Goal: Task Accomplishment & Management: Manage account settings

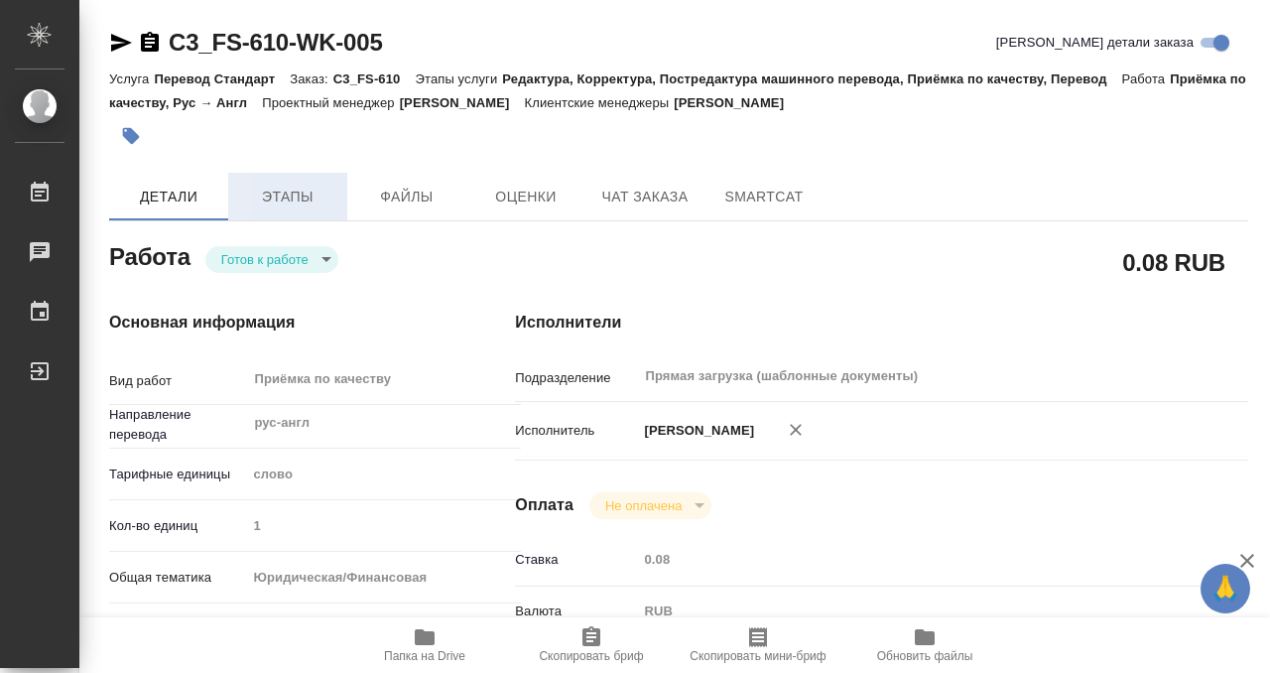
click at [297, 173] on button "Этапы" at bounding box center [287, 197] width 119 height 48
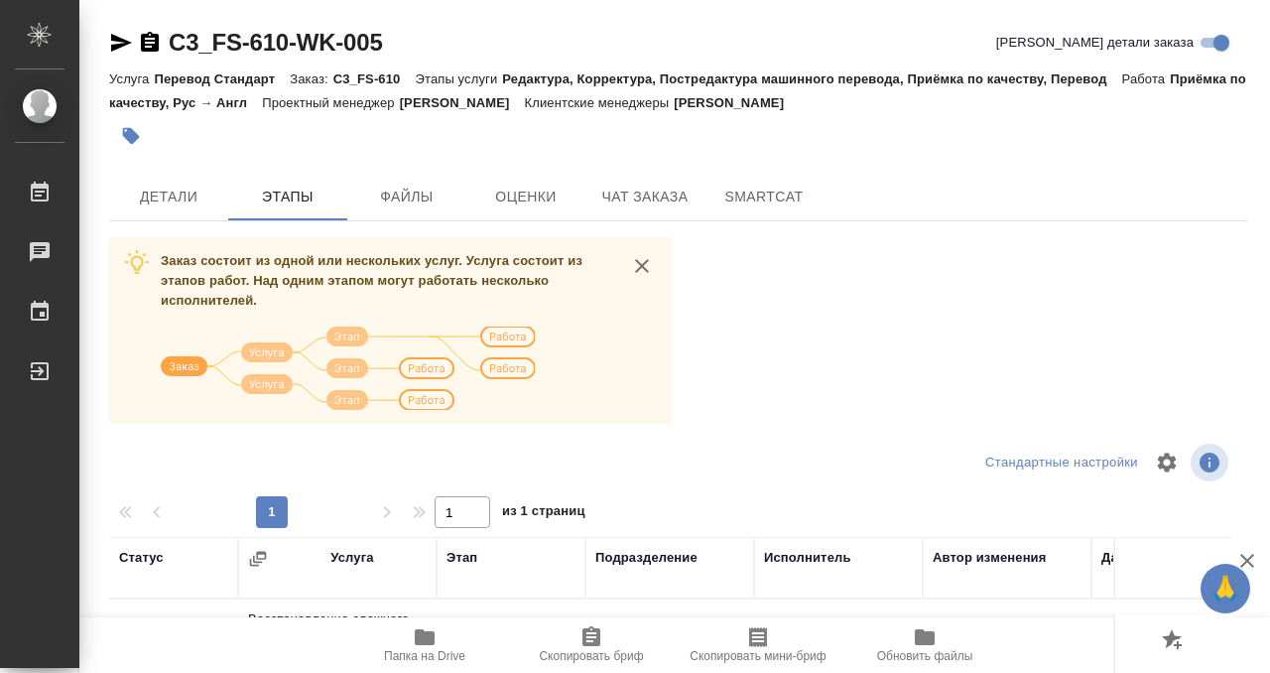
click at [159, 170] on div "C3_FS-610-WK-005 Кратко детали заказа Услуга Перевод Стандарт Заказ: C3_FS-610 …" at bounding box center [678, 517] width 1161 height 1034
click at [160, 182] on button "Детали" at bounding box center [168, 197] width 119 height 48
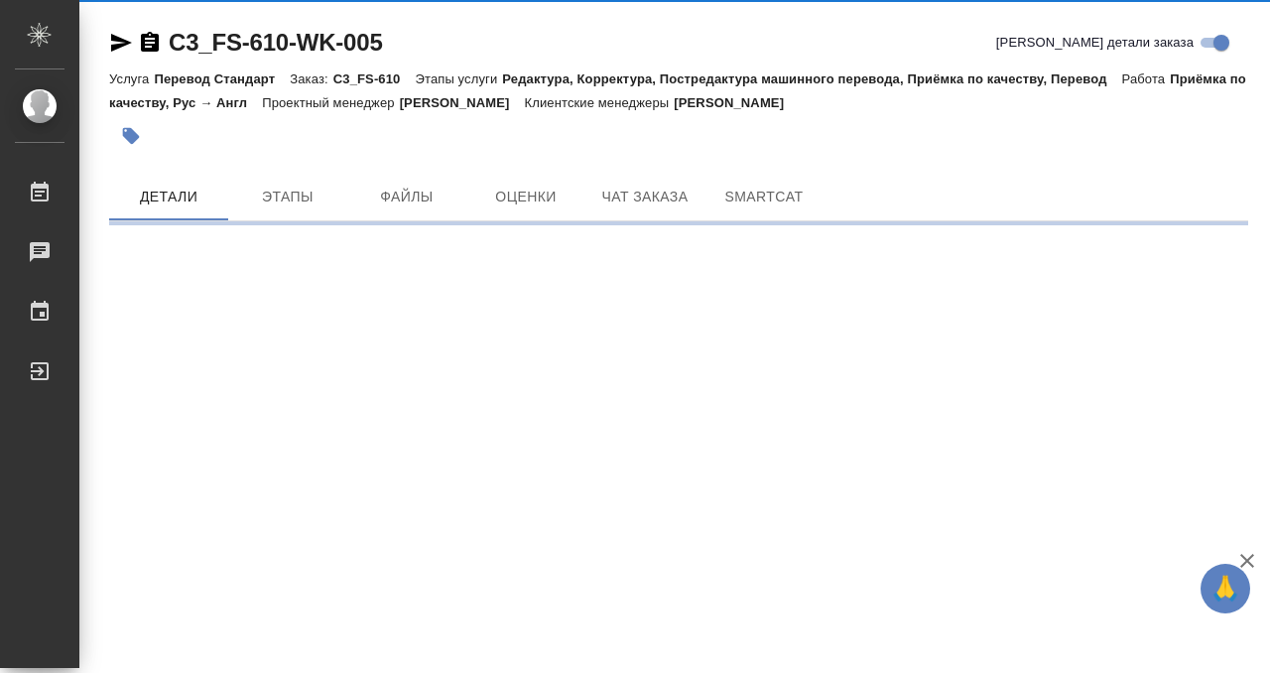
click at [153, 38] on icon "button" at bounding box center [150, 43] width 24 height 24
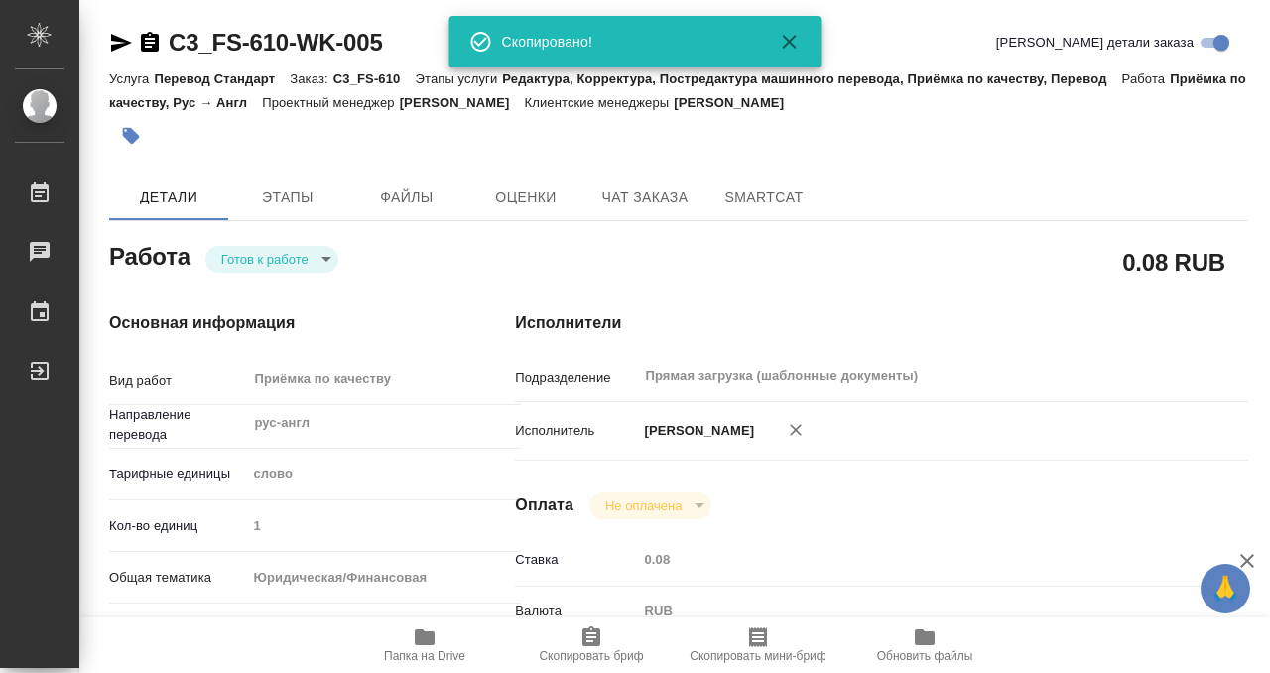
type textarea "x"
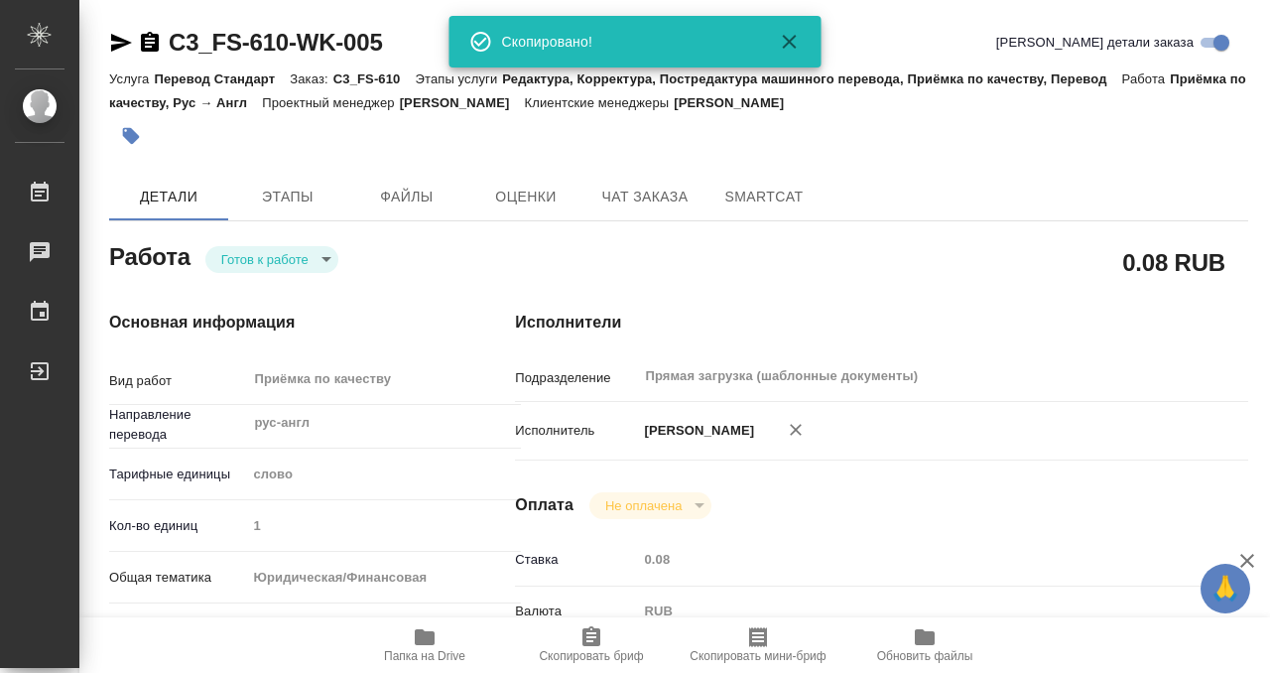
type textarea "x"
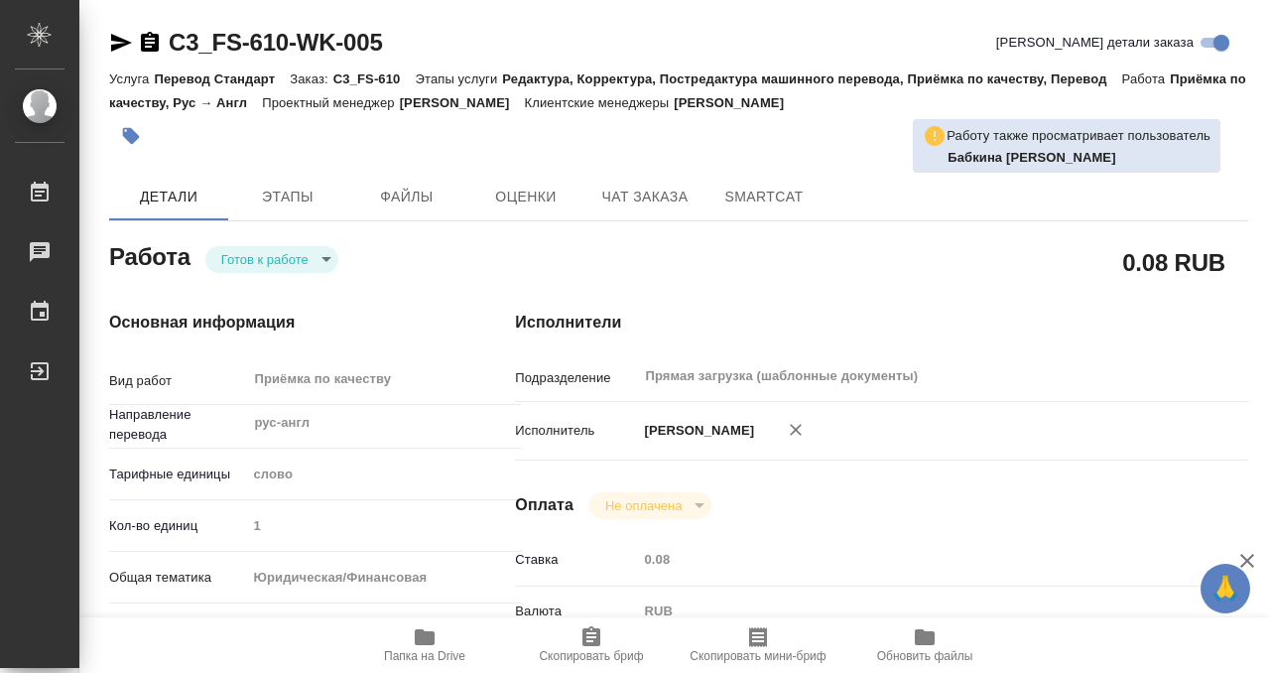
click at [265, 189] on span "Этапы" at bounding box center [287, 196] width 95 height 25
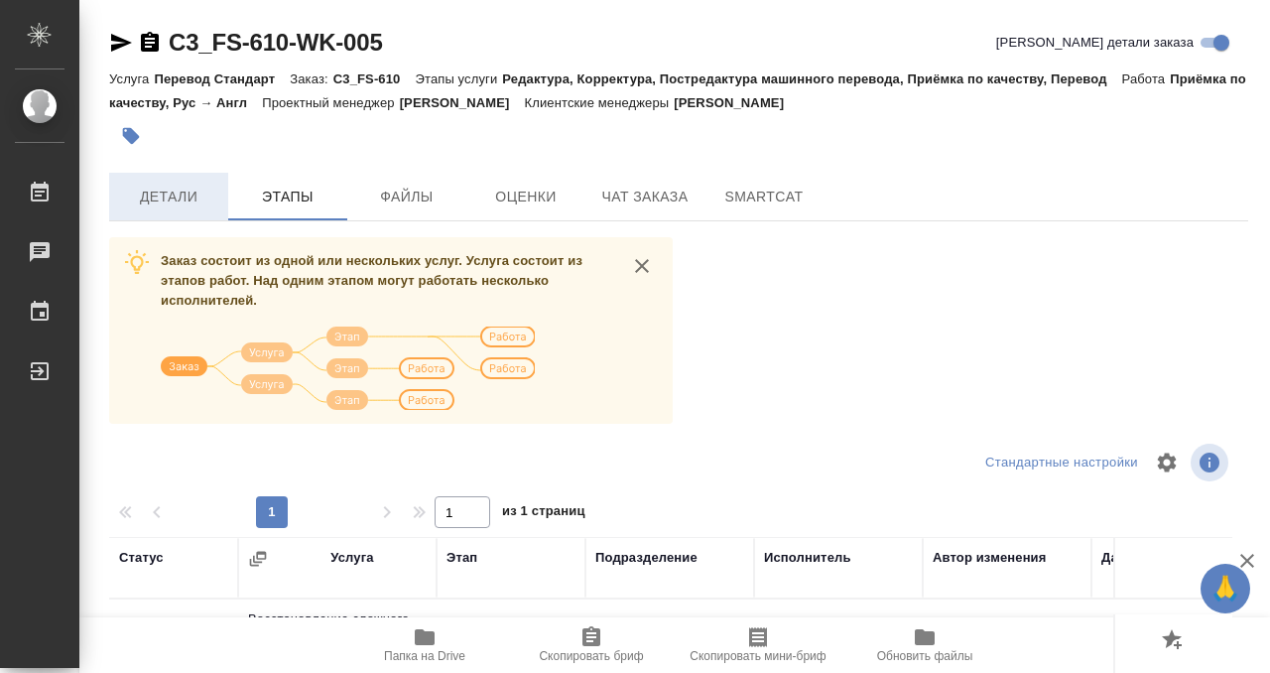
click at [194, 205] on span "Детали" at bounding box center [168, 196] width 95 height 25
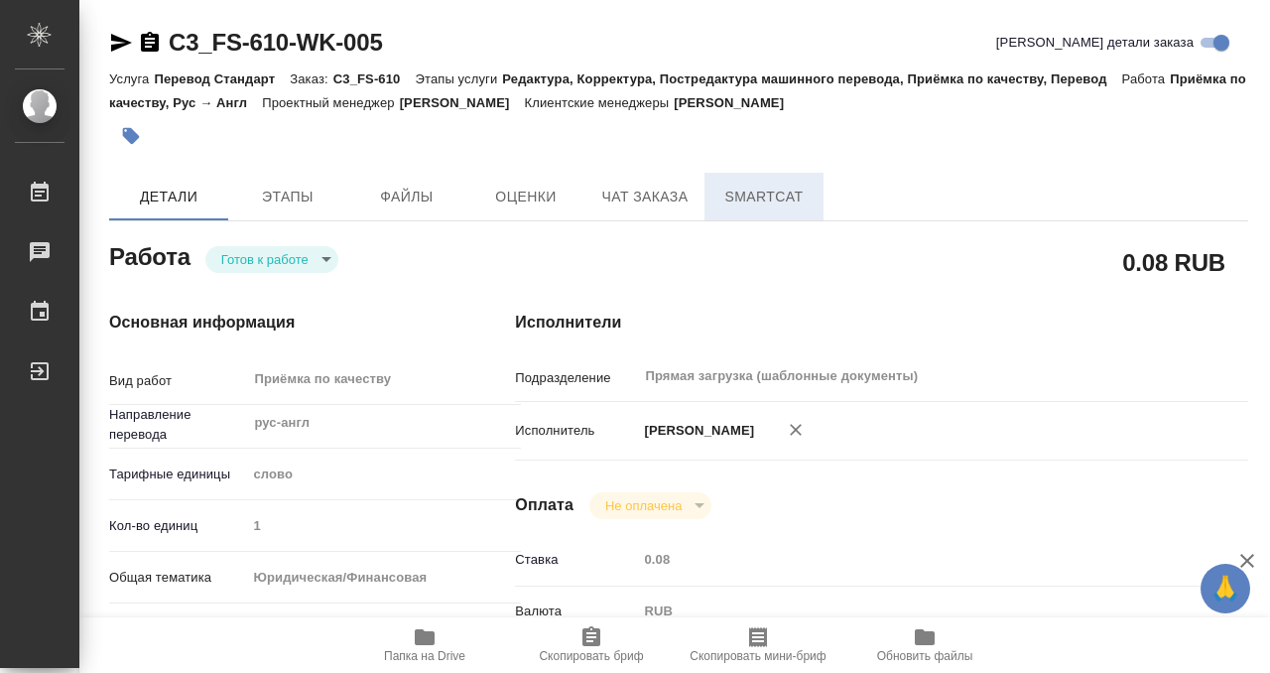
type textarea "x"
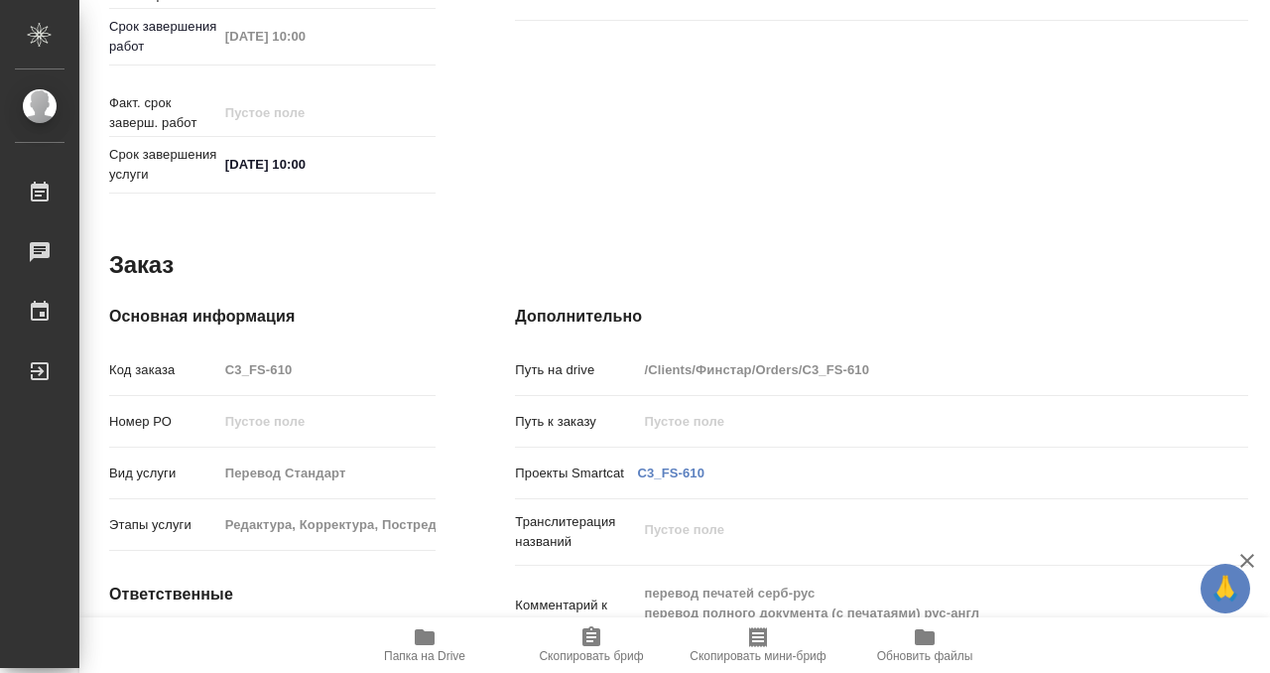
scroll to position [1059, 0]
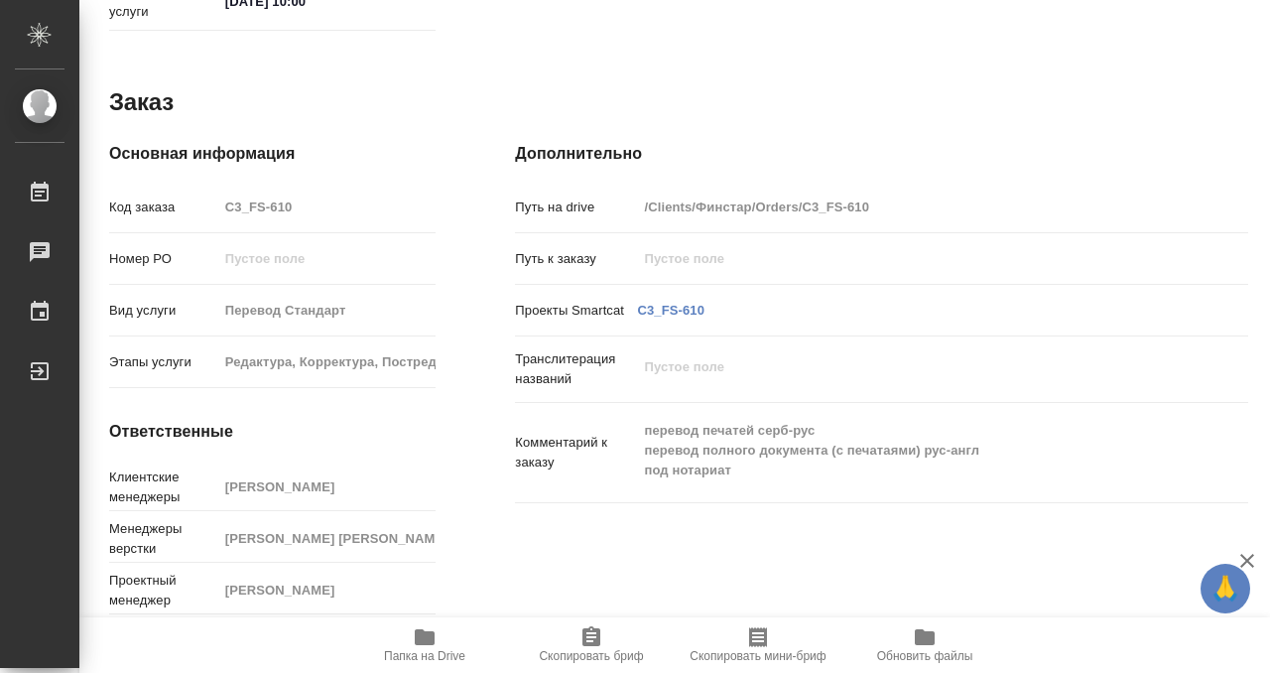
type textarea "x"
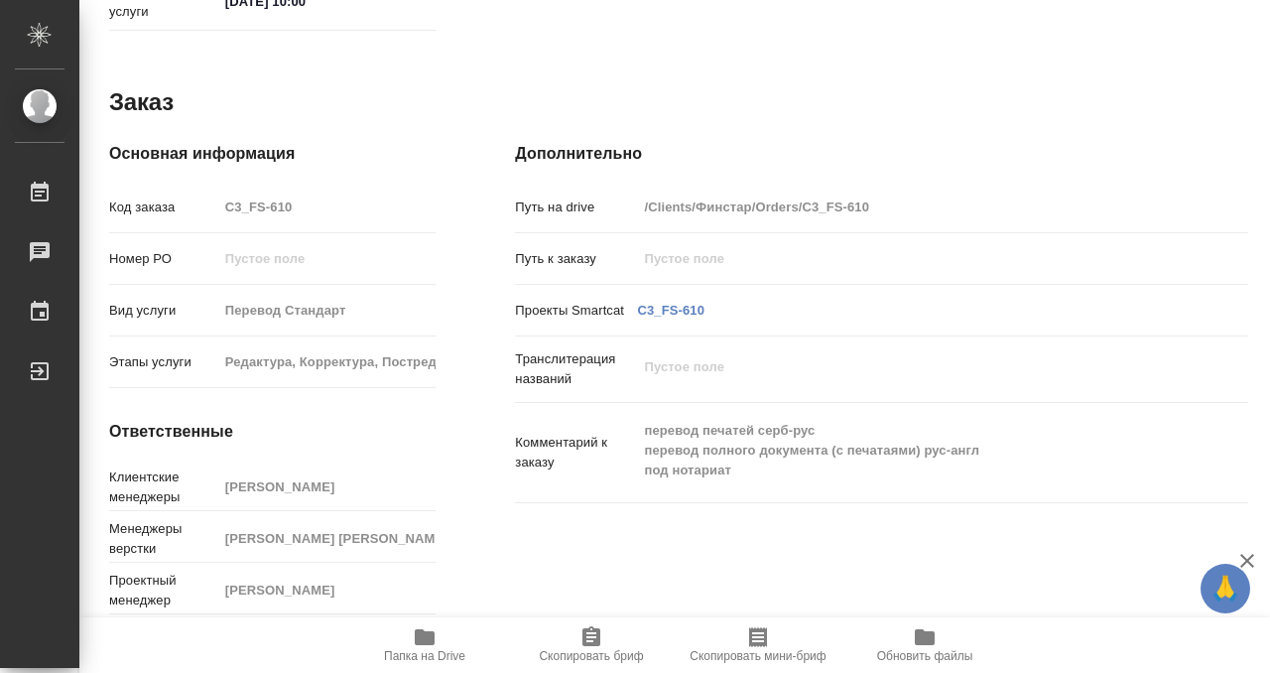
click at [421, 631] on icon "button" at bounding box center [425, 637] width 20 height 16
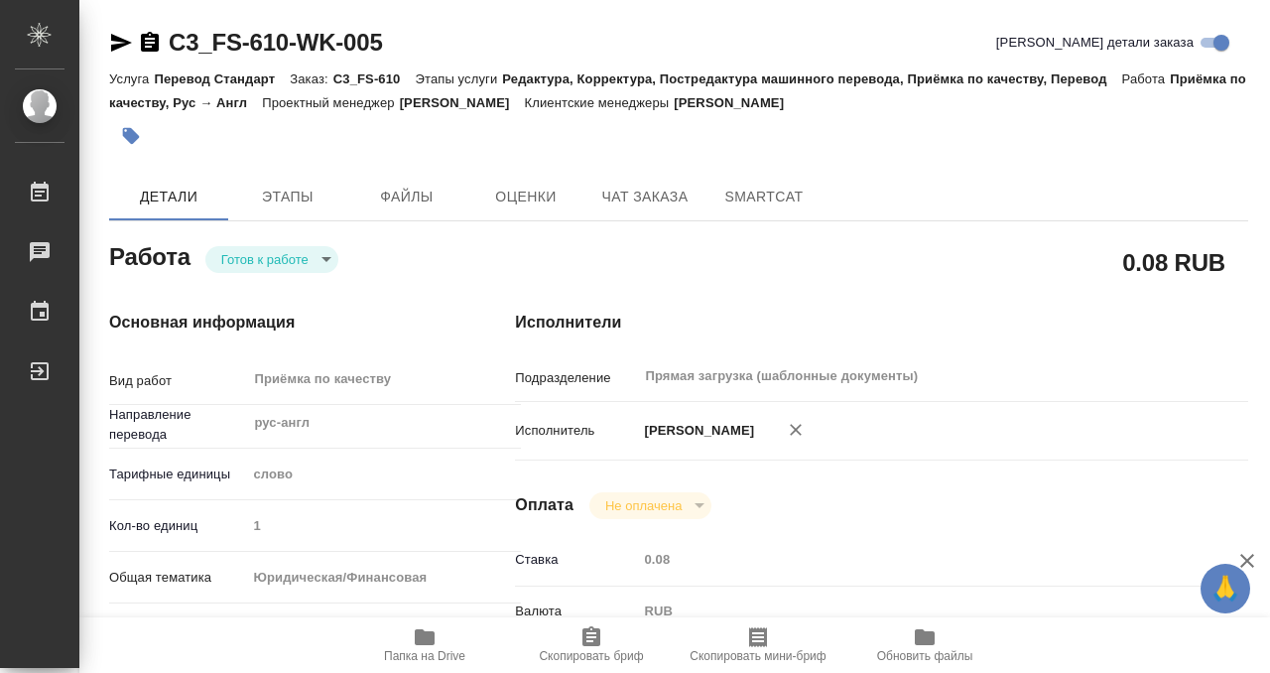
click at [125, 137] on icon "button" at bounding box center [131, 136] width 17 height 17
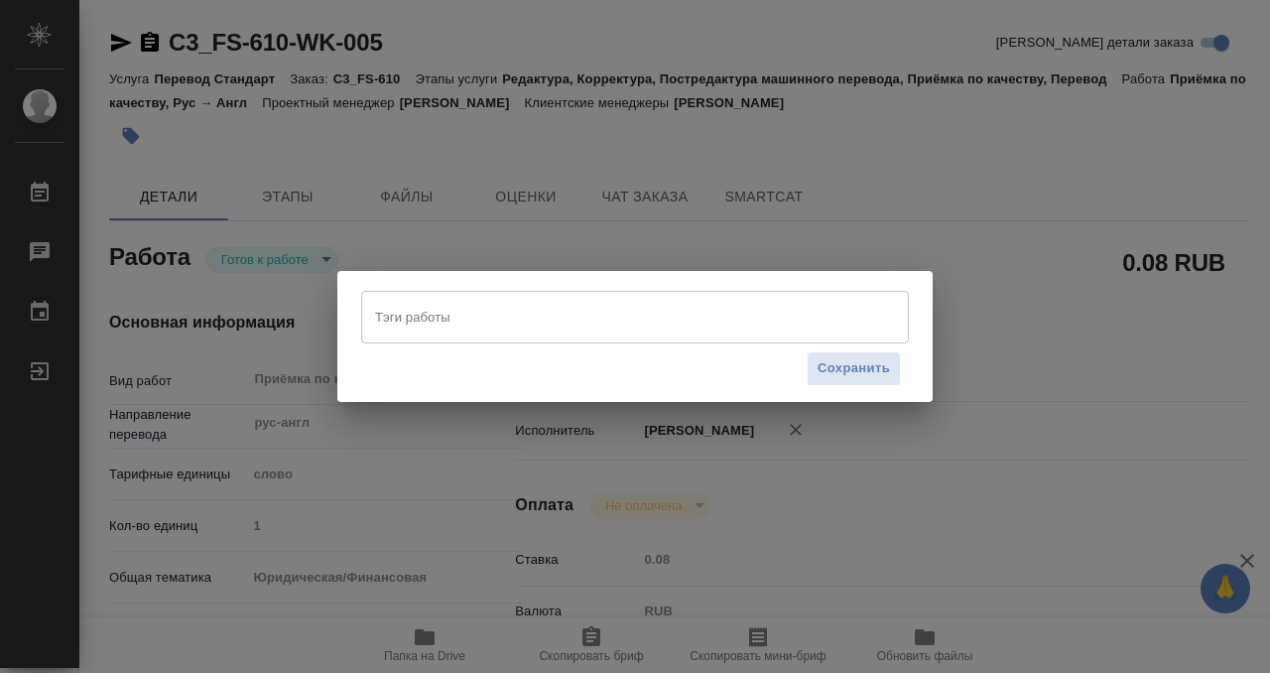
click at [532, 321] on input "Тэги работы" at bounding box center [616, 317] width 492 height 34
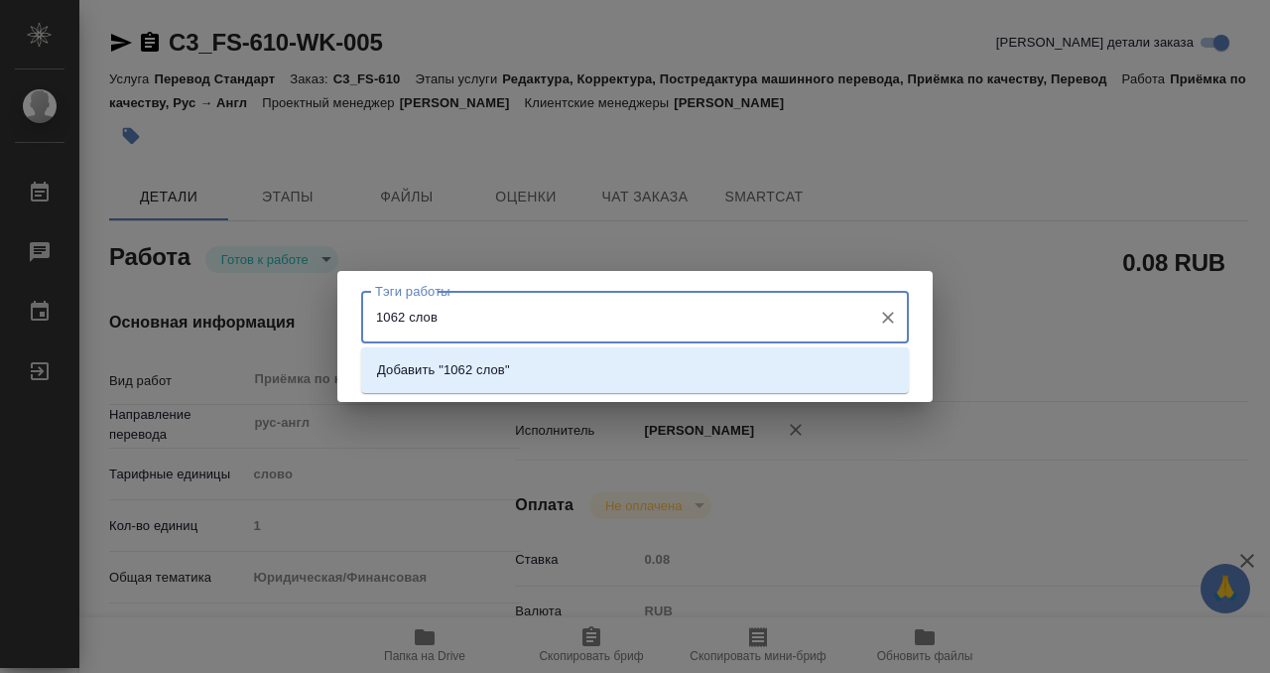
type input "1062 слова"
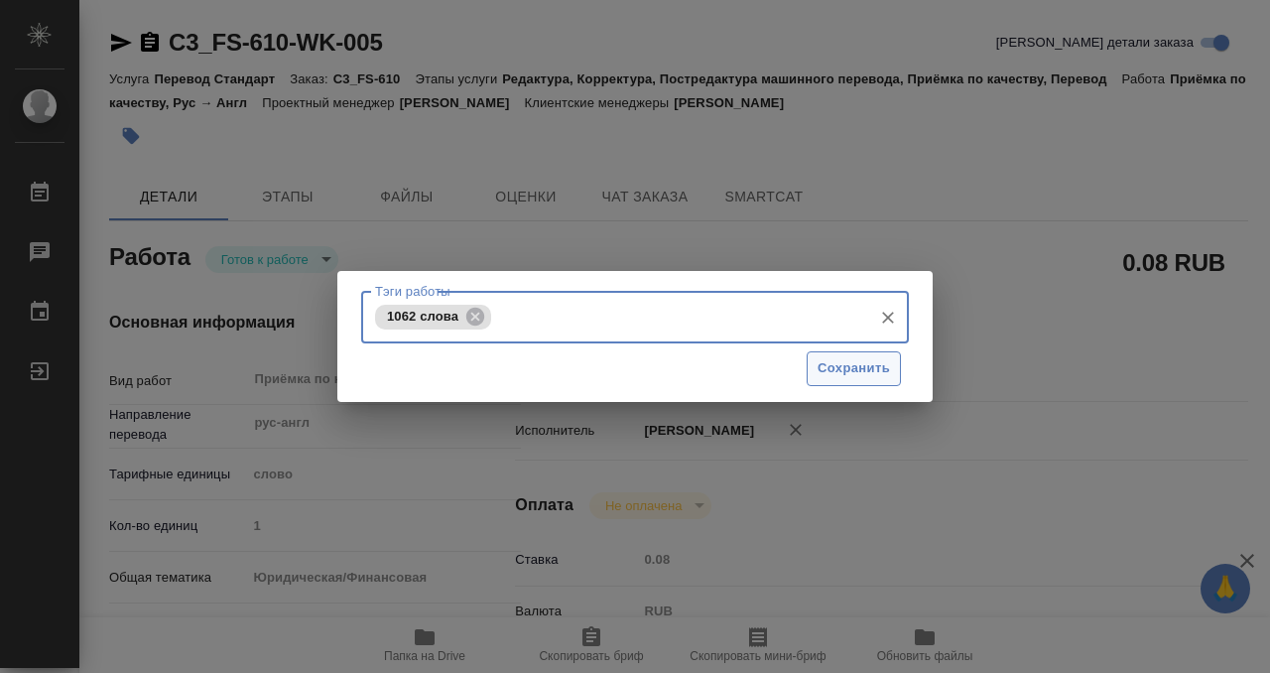
click at [879, 368] on span "Сохранить" at bounding box center [853, 368] width 72 height 23
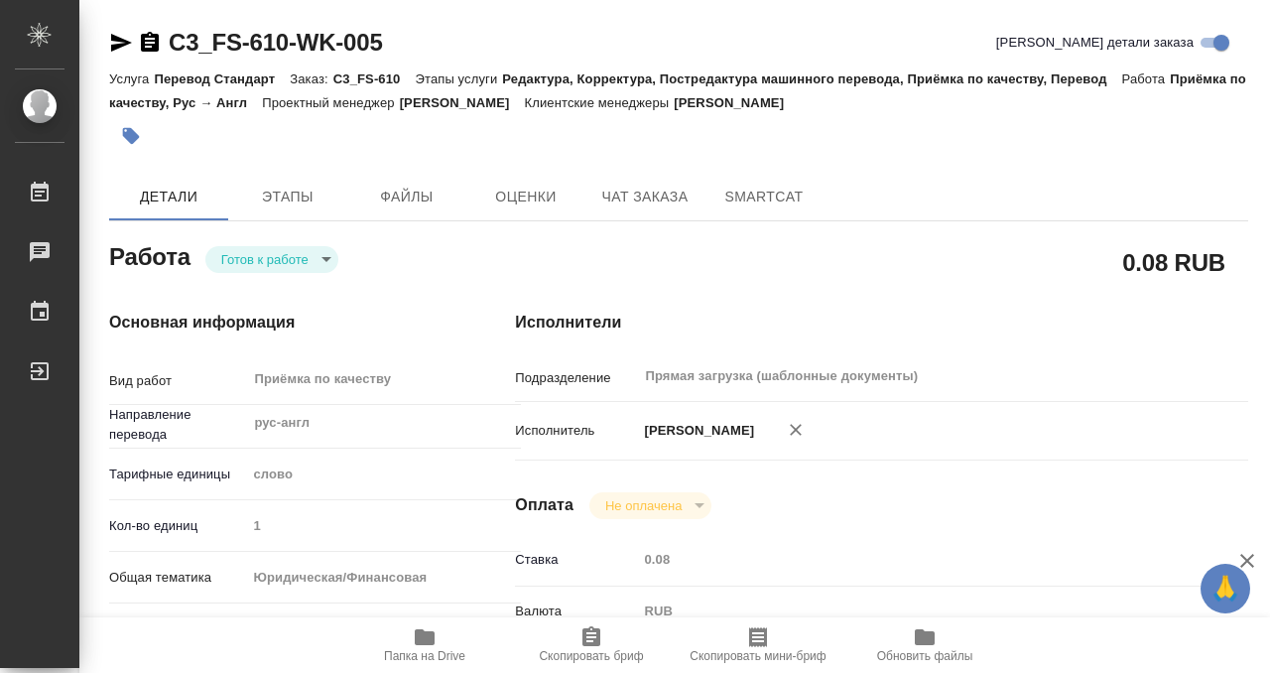
type input "readyForWork"
type textarea "Приёмка по качеству"
type textarea "x"
type input "рус-англ"
type input "5a8b1489cc6b4906c91bfd90"
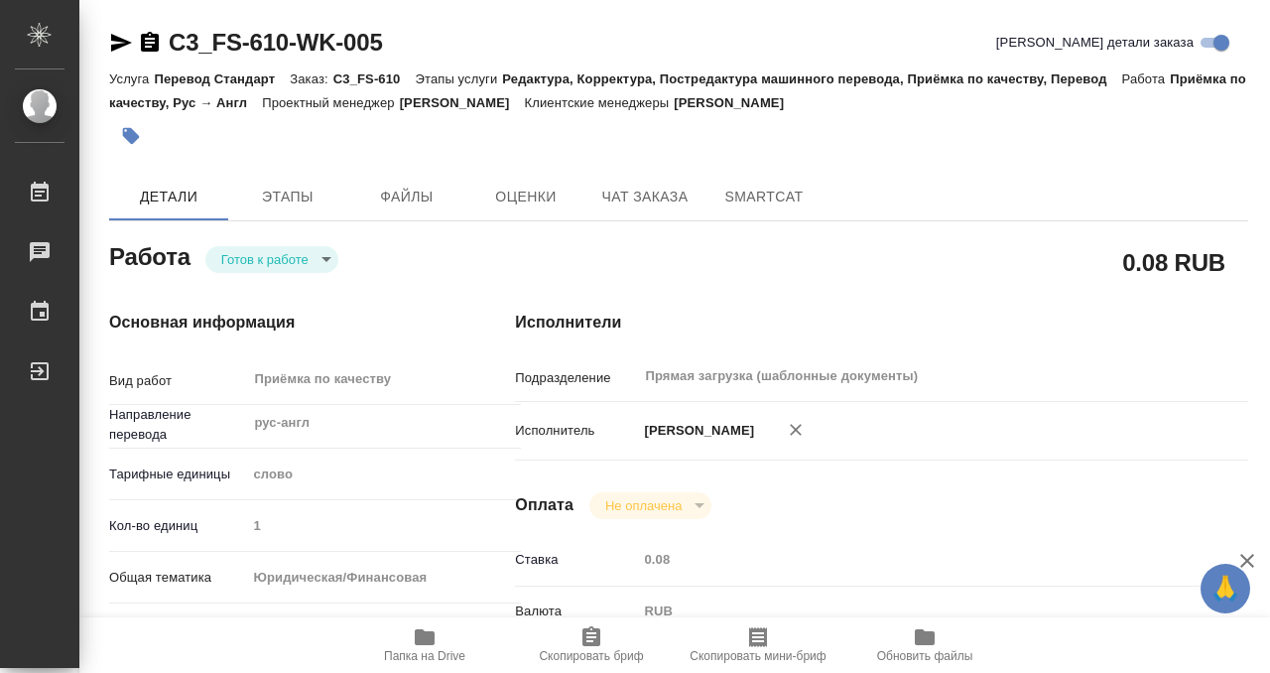
type input "1"
type input "yr-fn"
type input "5f647205b73bc97568ca66bf"
checkbox input "true"
type input "22.09.2025 14:00"
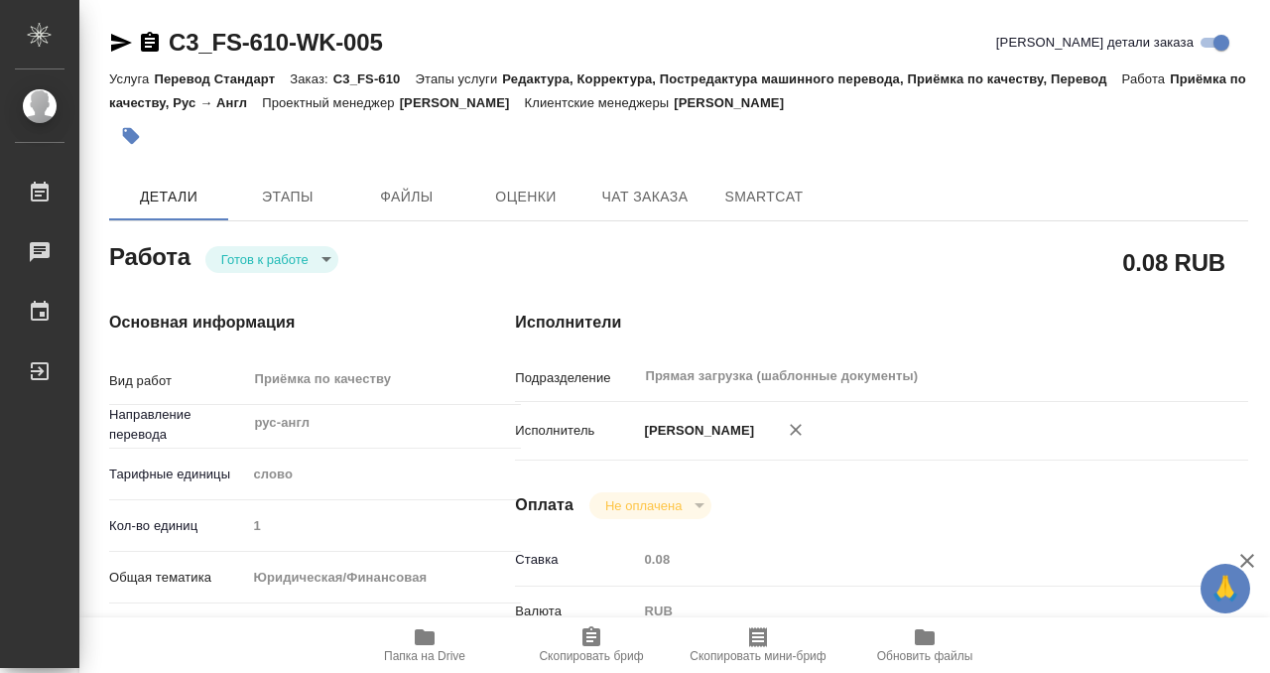
type input "23.09.2025 10:00"
type input "Прямая загрузка (шаблонные документы)"
type input "notPayed"
type input "0.08"
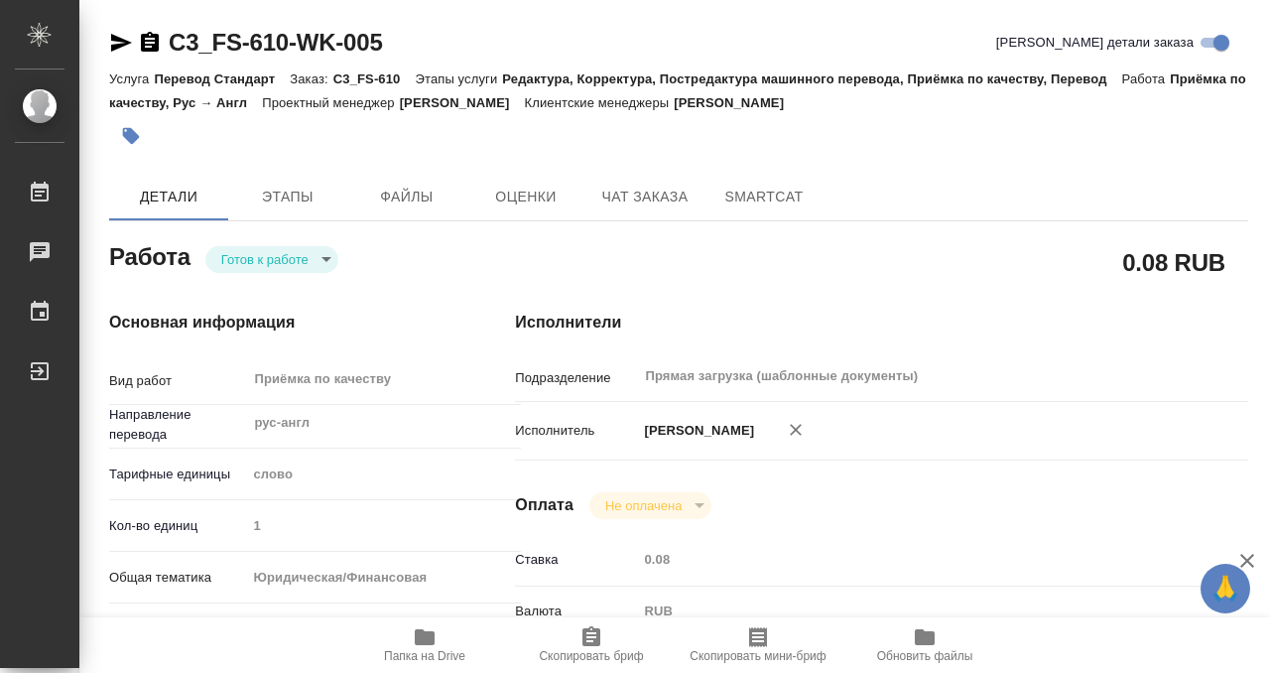
type input "RUB"
type input "Кобзева Елизавета"
type textarea "под нот, файлы - https://drive.awatera.com/s/MFWjRLZQHSHcQQQ"
type textarea "x"
type textarea "/Clients/Финстар/Orders/C3_FS-610/Corrected/C3_FS-610-WK-005"
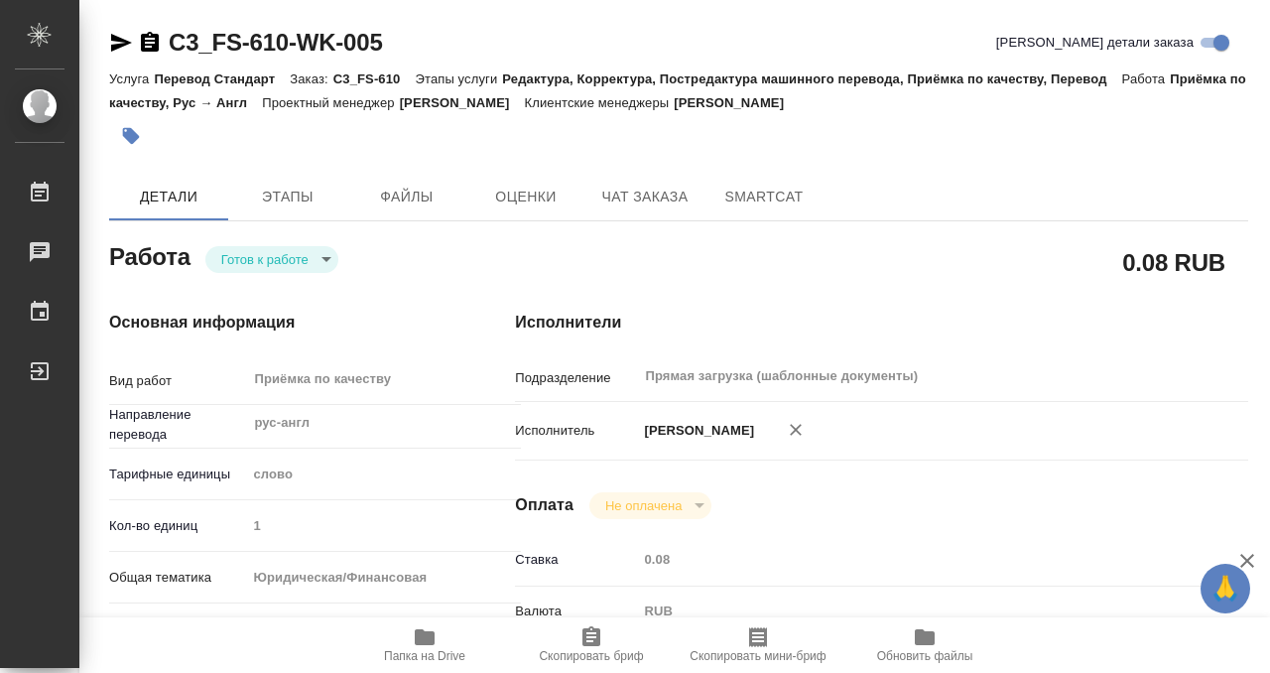
type textarea "x"
type input "C3_FS-610"
type input "Перевод Стандарт"
type input "Редактура, Корректура, Постредактура машинного перевода, Приёмка по качеству, П…"
type input "[PERSON_NAME]"
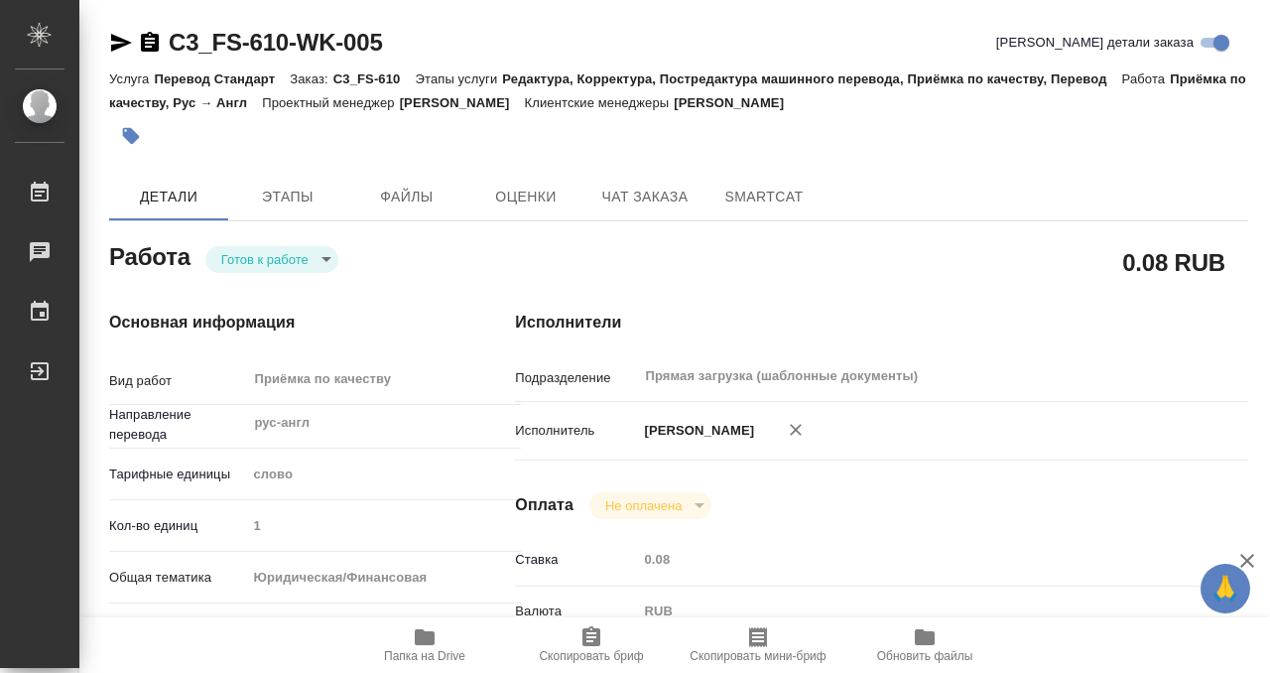
type input "Малофеева Екатерина"
type input "/Clients/Финстар/Orders/C3_FS-610"
type textarea "x"
type textarea "перевод печатей серб-рус перевод полного документа (с печатаями) рус-англ под н…"
type textarea "x"
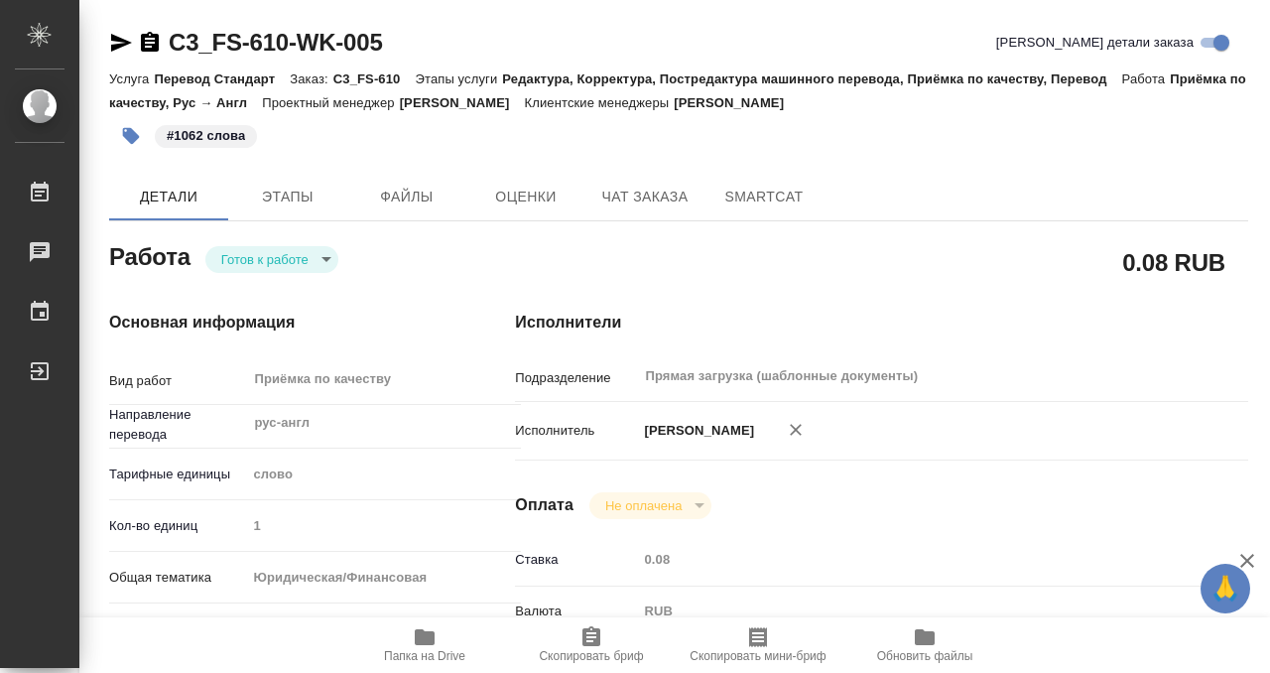
click at [307, 248] on body "🙏 .cls-1 fill:#fff; AWATERA Kobzeva Elizaveta Работы 0 Чаты График Выйти C3_FS-…" at bounding box center [635, 336] width 1270 height 673
type textarea "x"
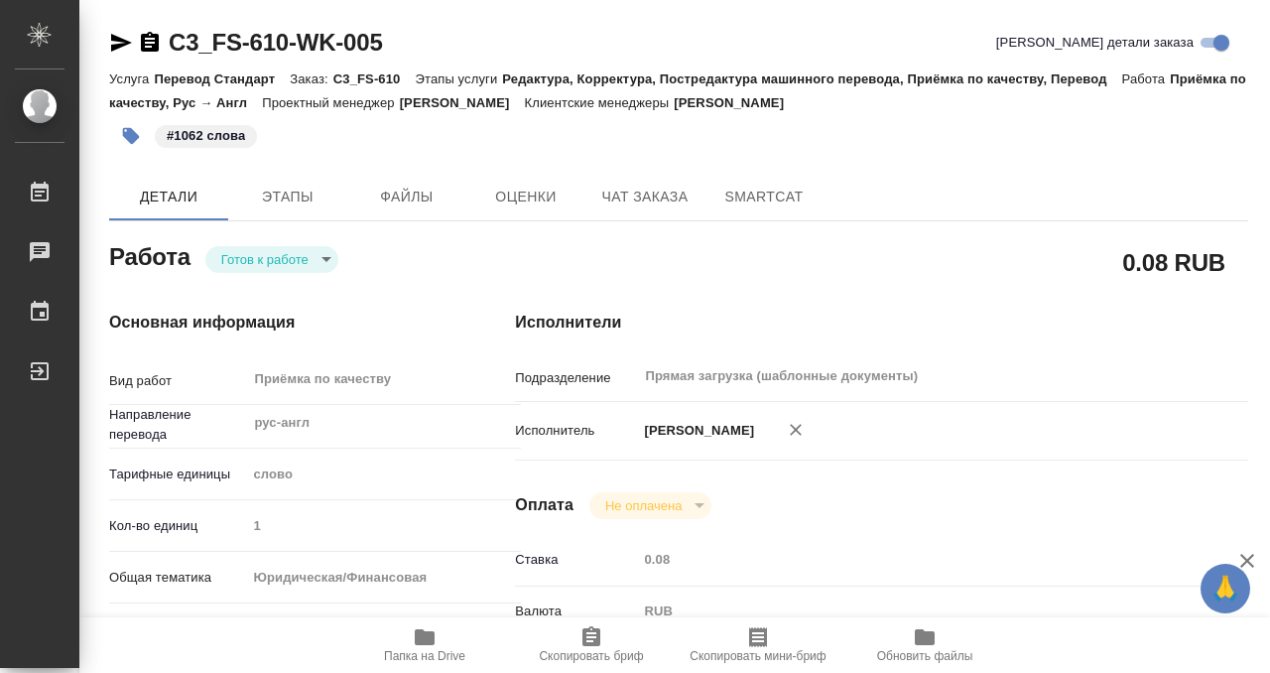
type textarea "x"
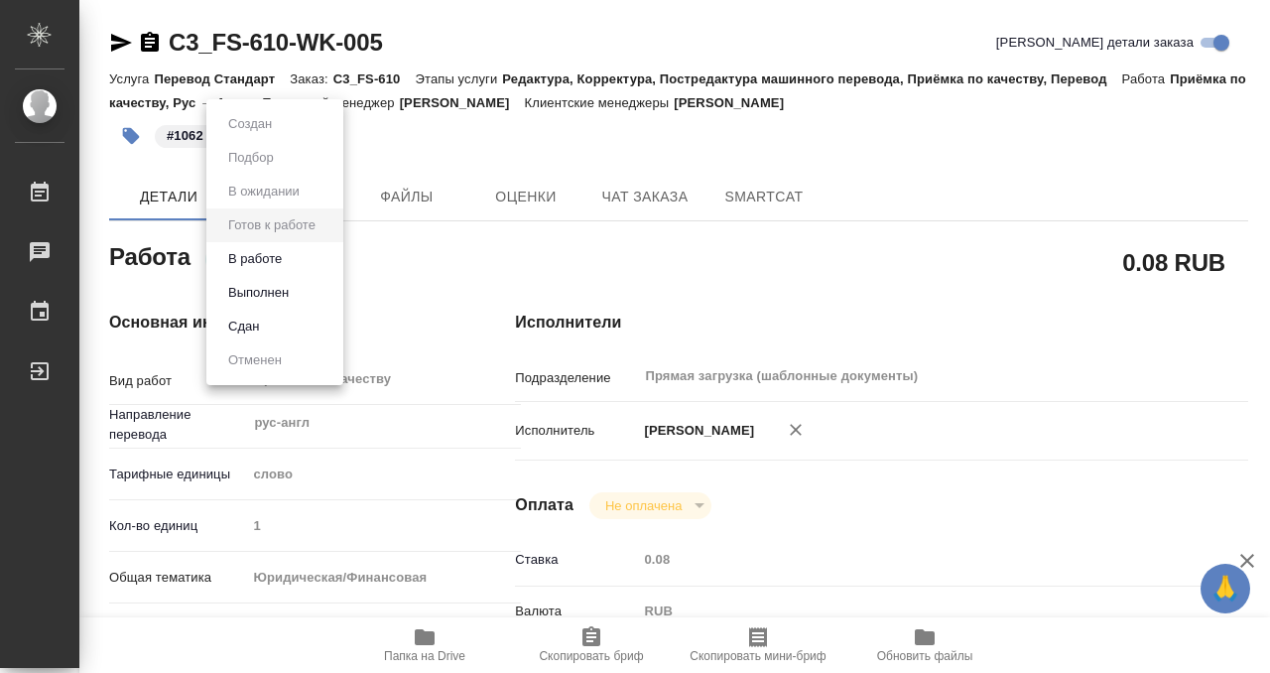
type textarea "x"
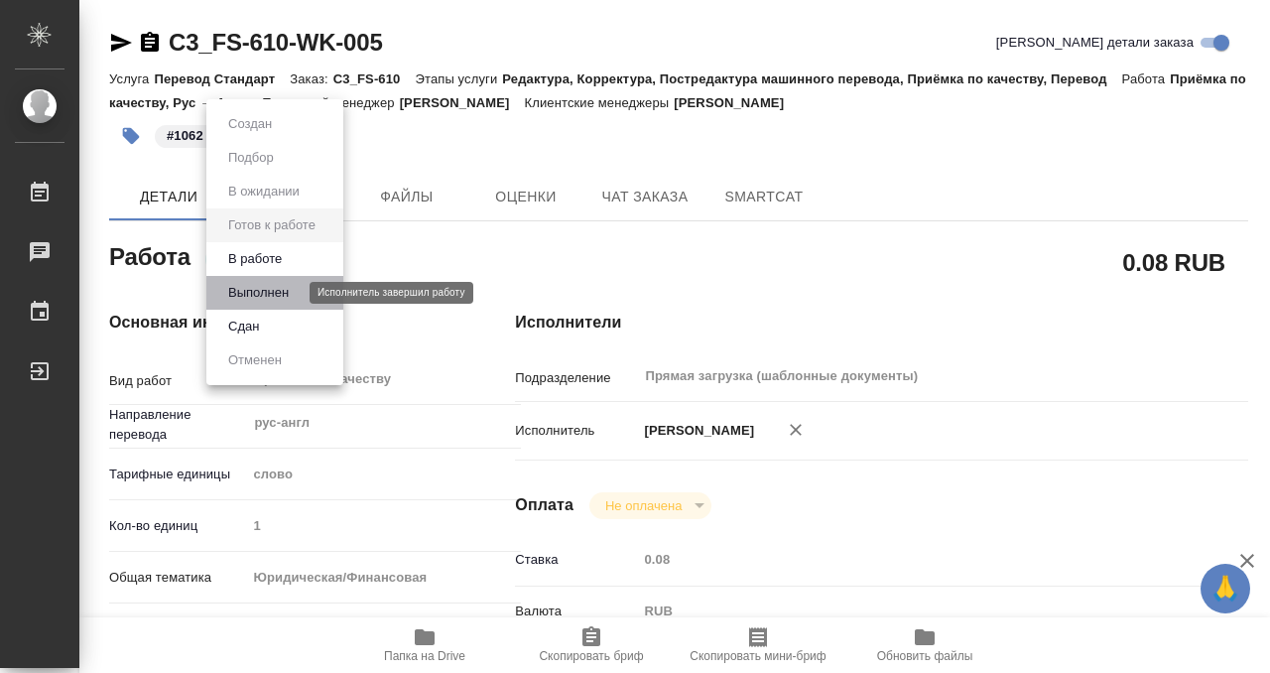
click at [291, 286] on button "Выполнен" at bounding box center [258, 293] width 72 height 22
type textarea "x"
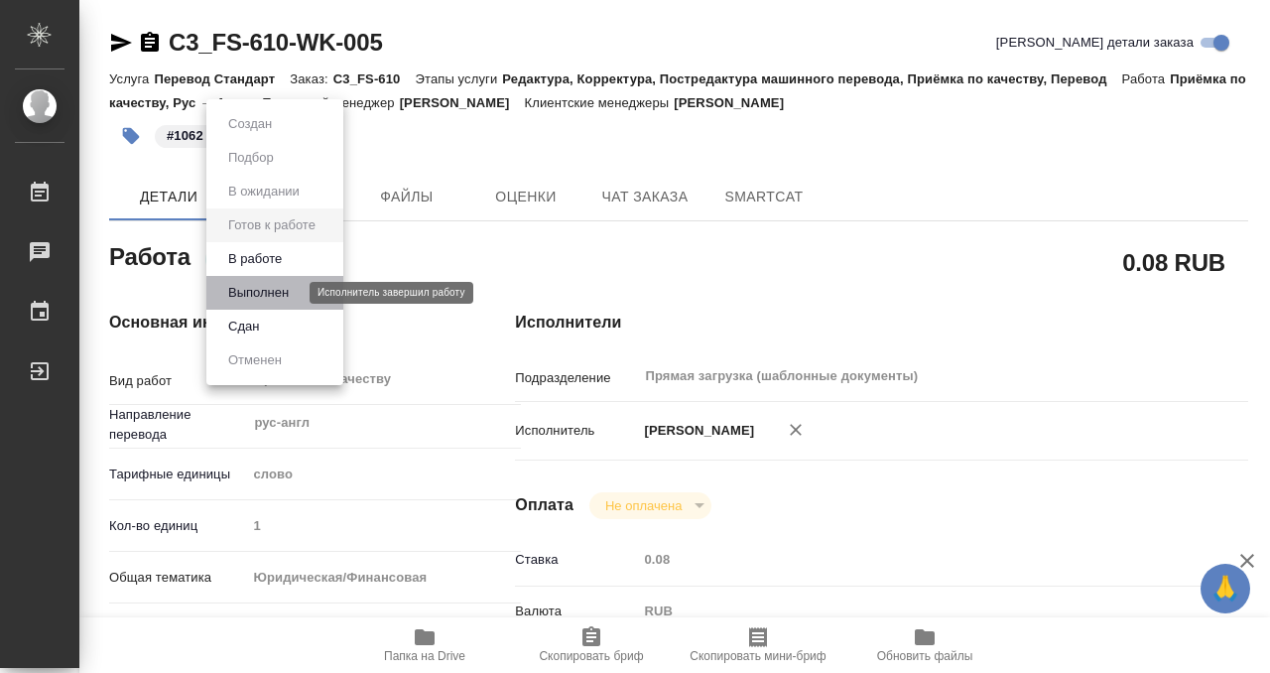
type textarea "x"
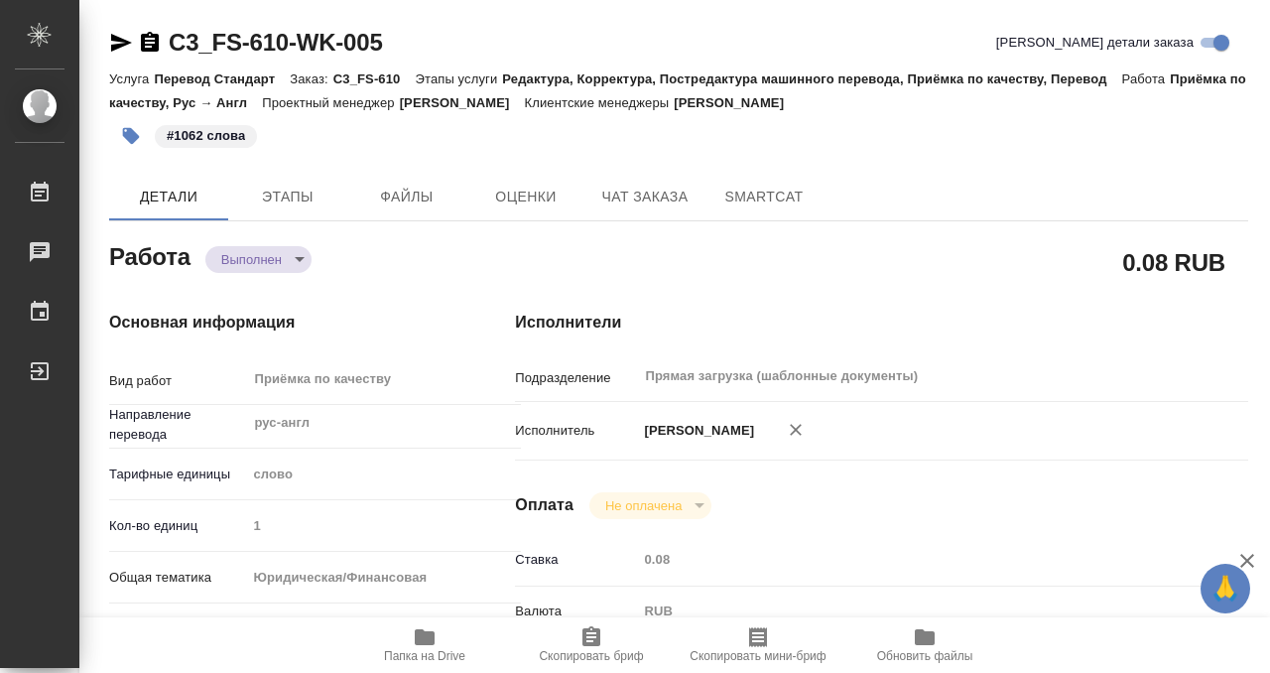
type textarea "x"
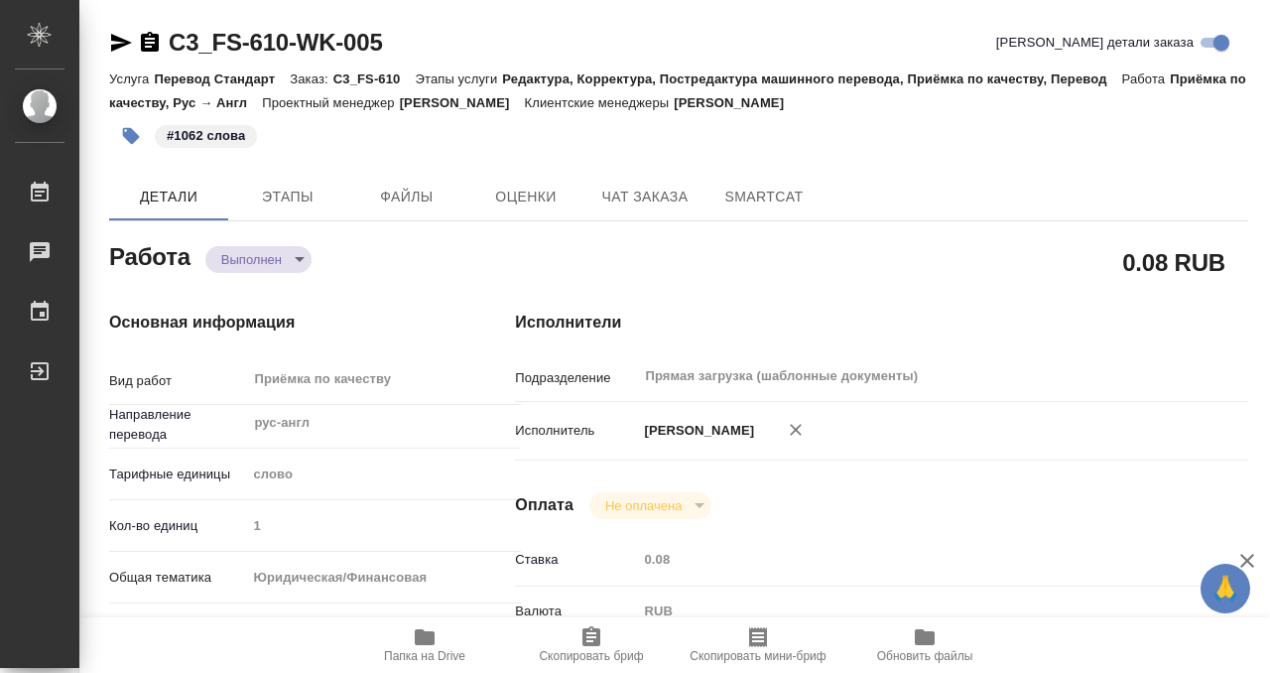
type textarea "x"
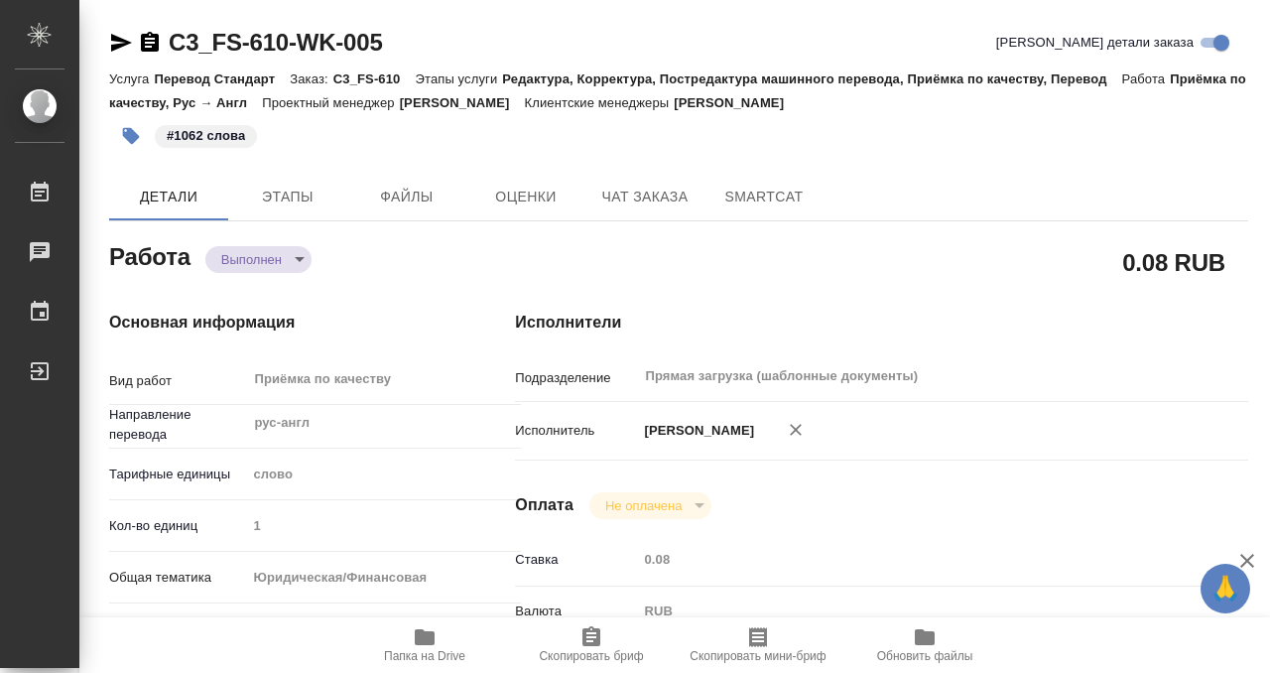
click at [147, 48] on icon "button" at bounding box center [150, 42] width 18 height 20
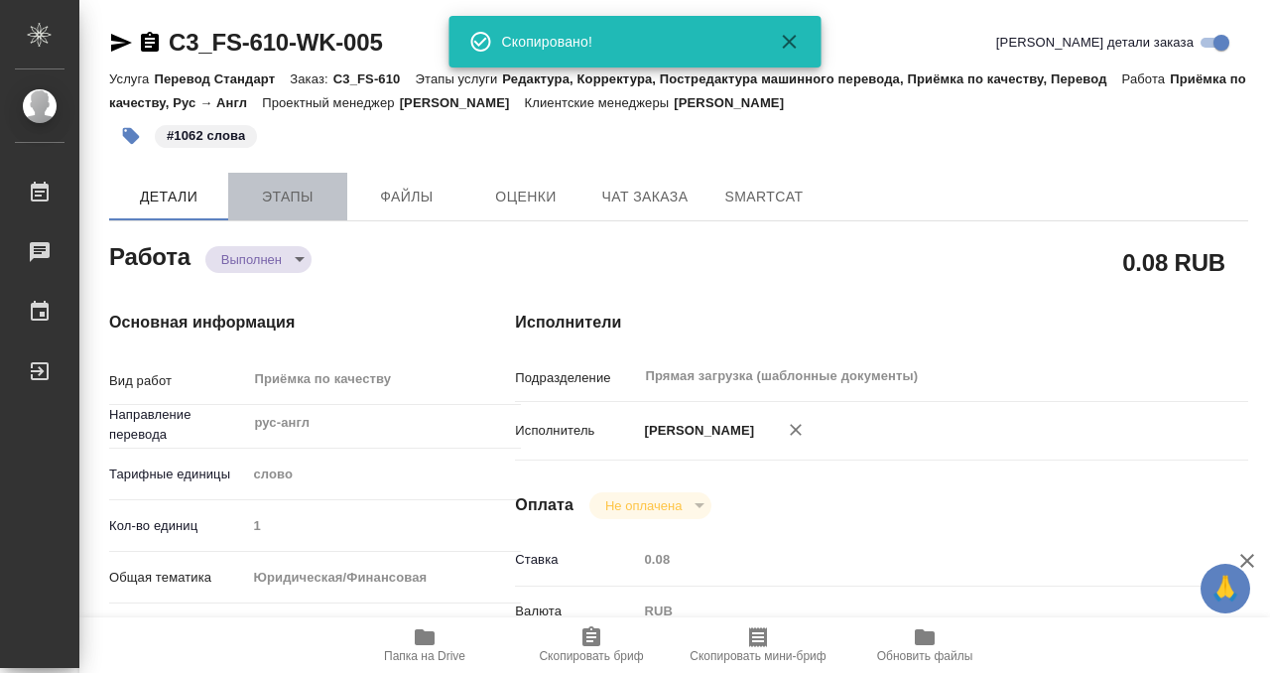
click at [272, 191] on span "Этапы" at bounding box center [287, 196] width 95 height 25
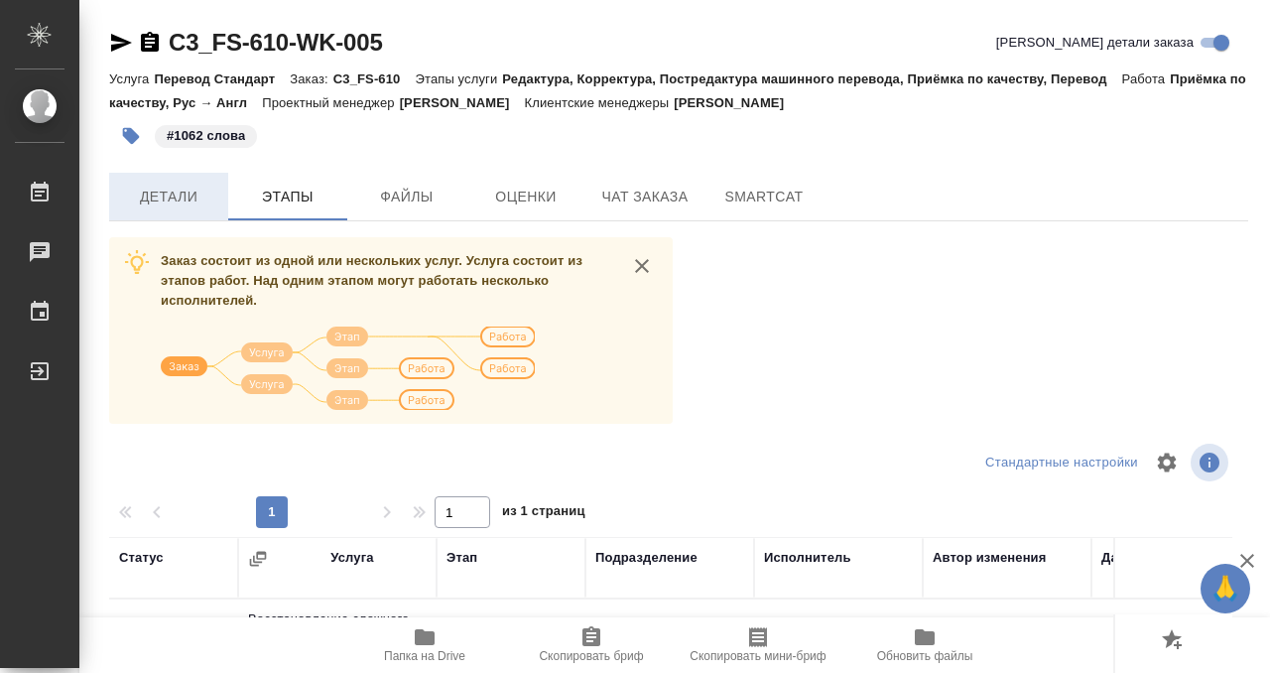
click at [181, 192] on span "Детали" at bounding box center [168, 196] width 95 height 25
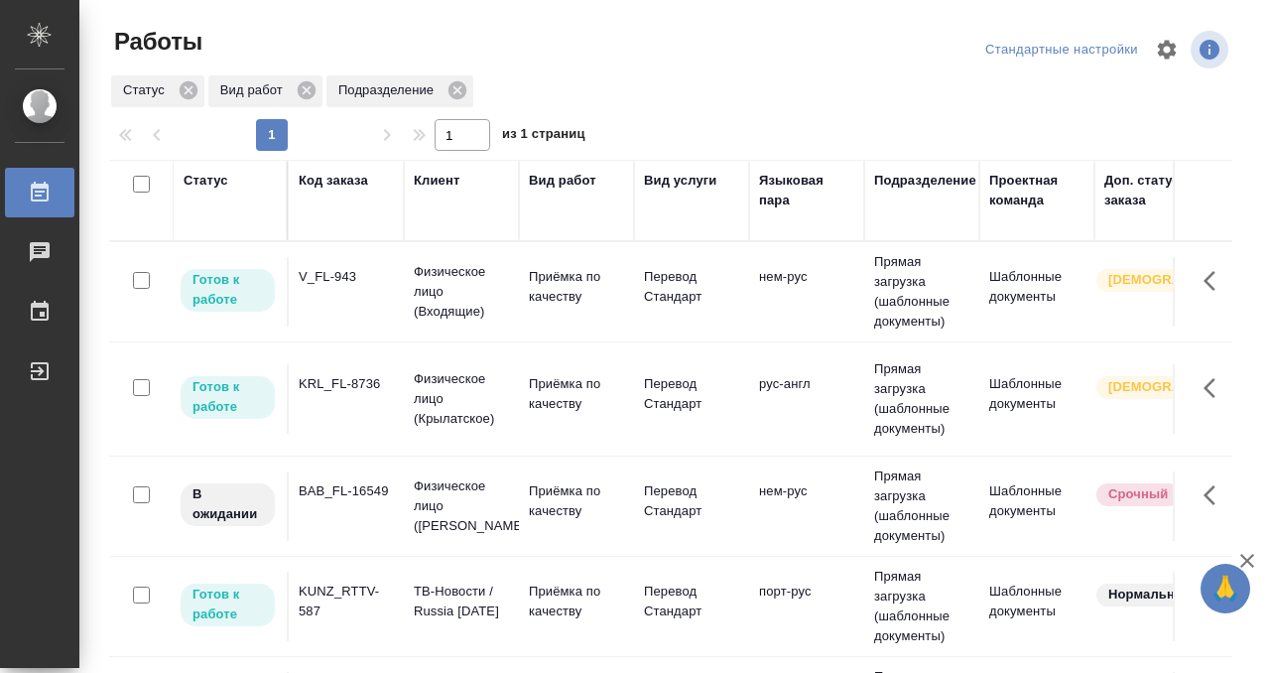
click at [219, 172] on div "Статус" at bounding box center [206, 181] width 45 height 20
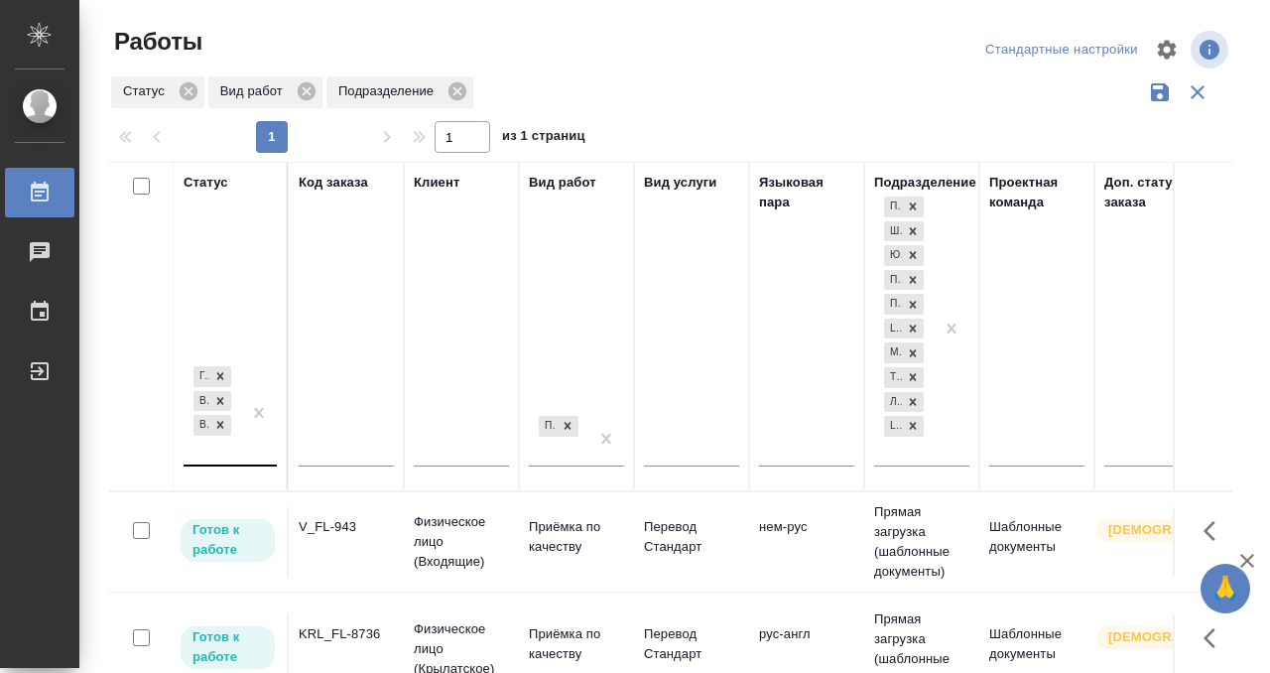
click at [221, 457] on div "Готов к работе В работе В ожидании" at bounding box center [213, 413] width 58 height 102
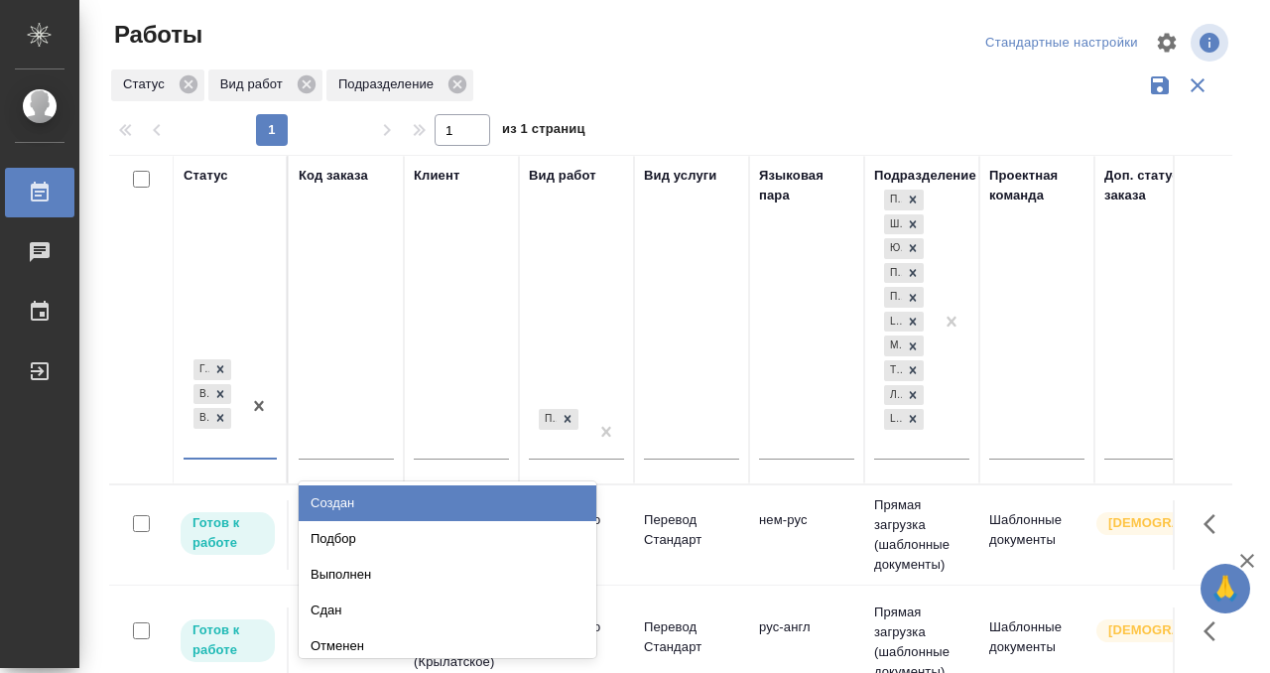
scroll to position [10, 0]
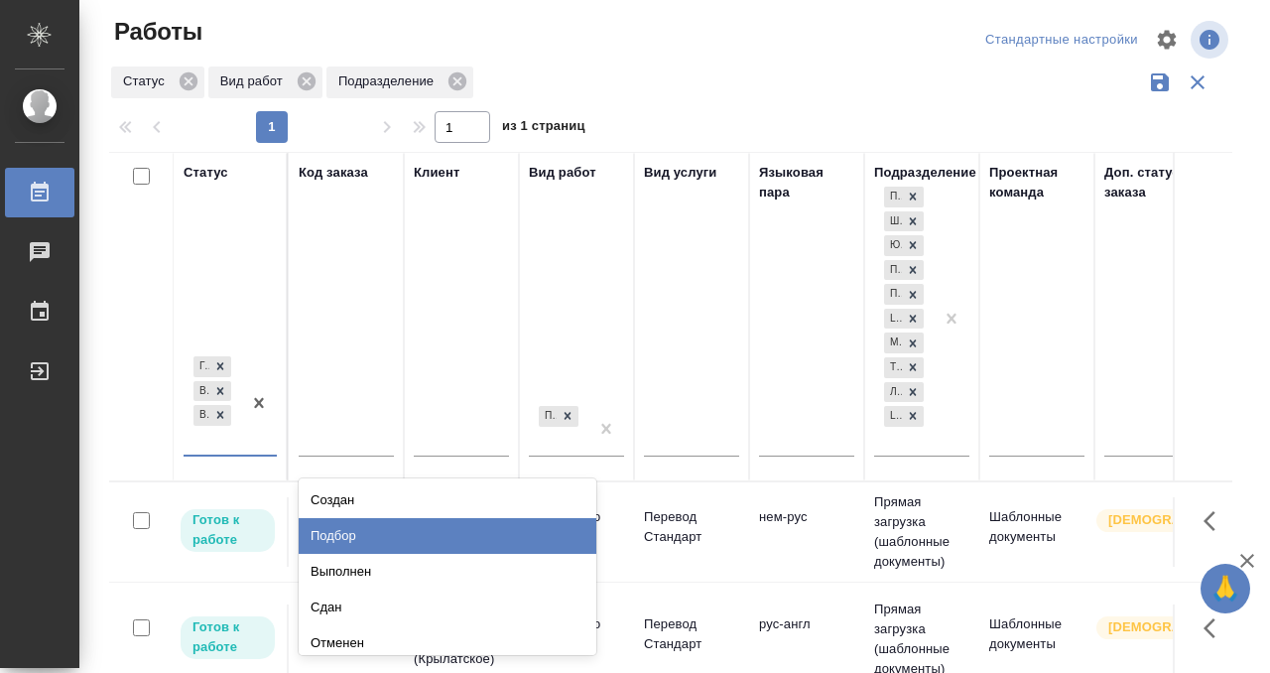
click at [332, 532] on div "Подбор" at bounding box center [448, 536] width 298 height 36
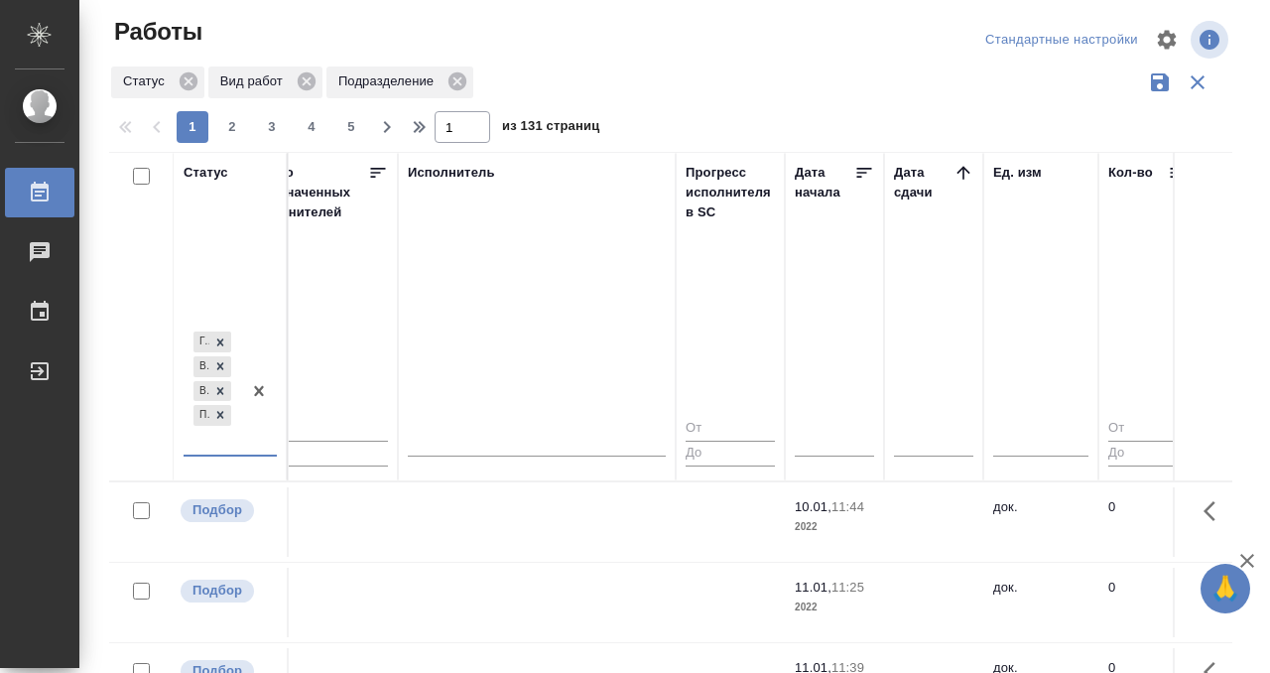
scroll to position [0, 1212]
click at [961, 164] on icon at bounding box center [960, 173] width 20 height 20
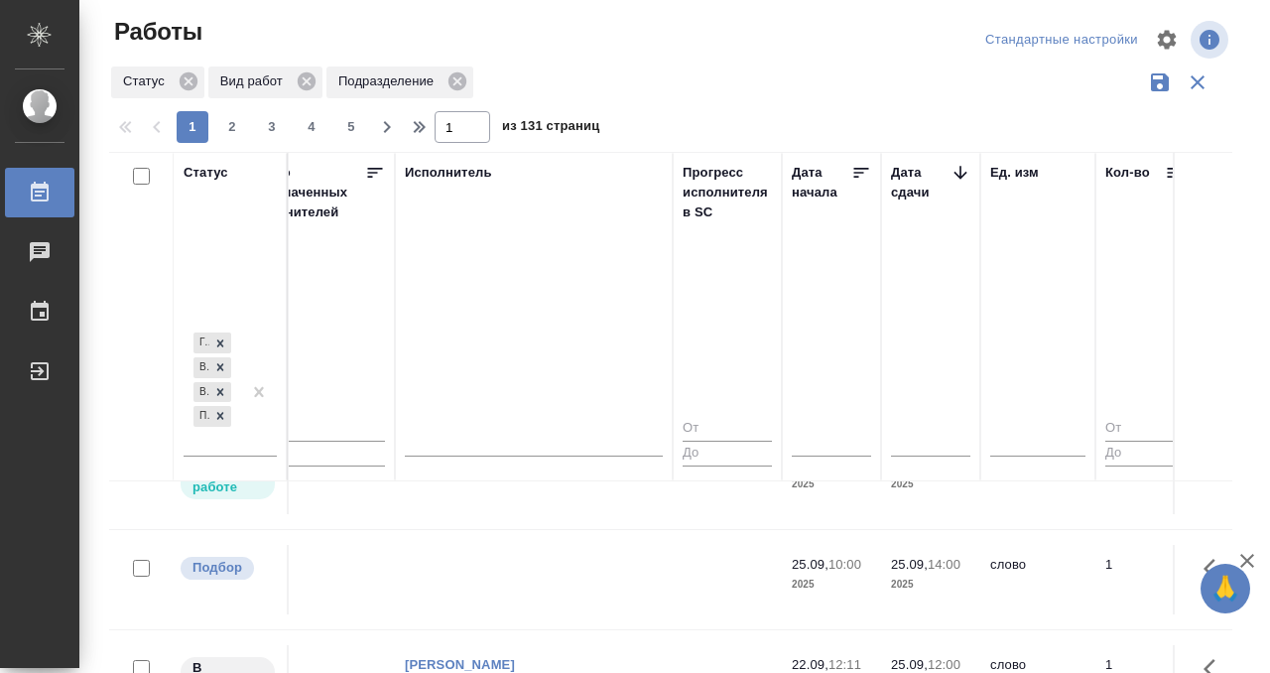
scroll to position [277, 1212]
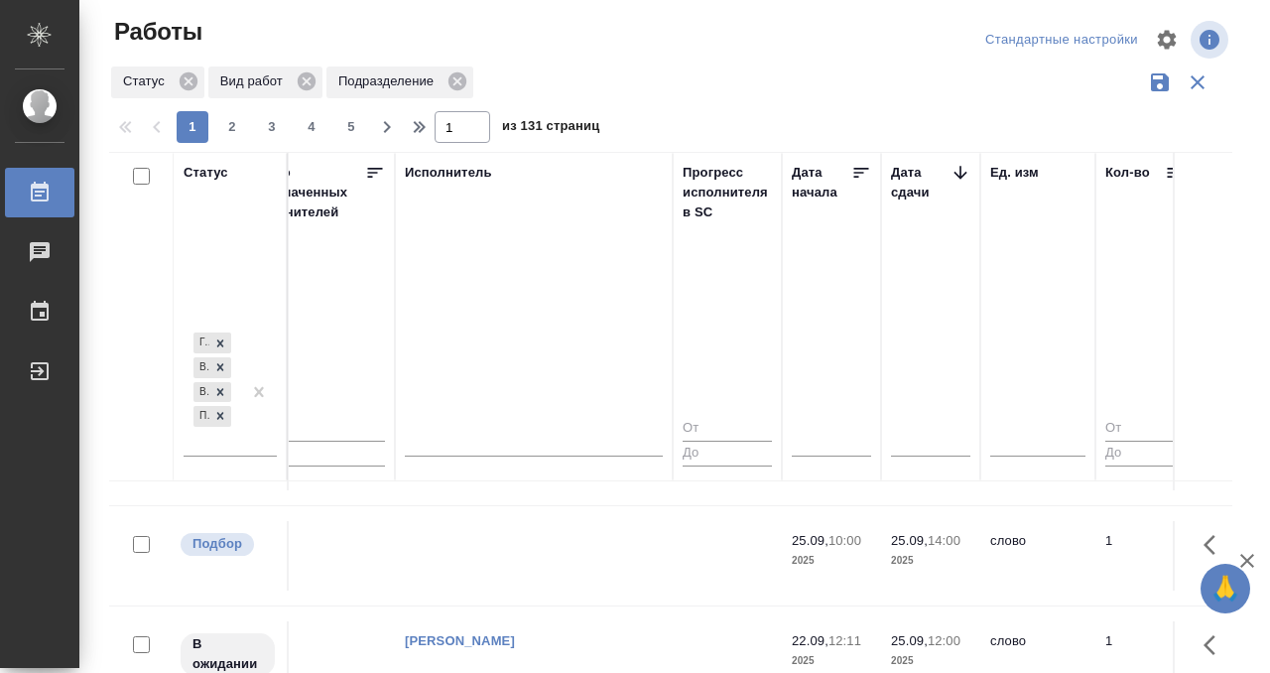
click at [492, 569] on td at bounding box center [534, 555] width 278 height 69
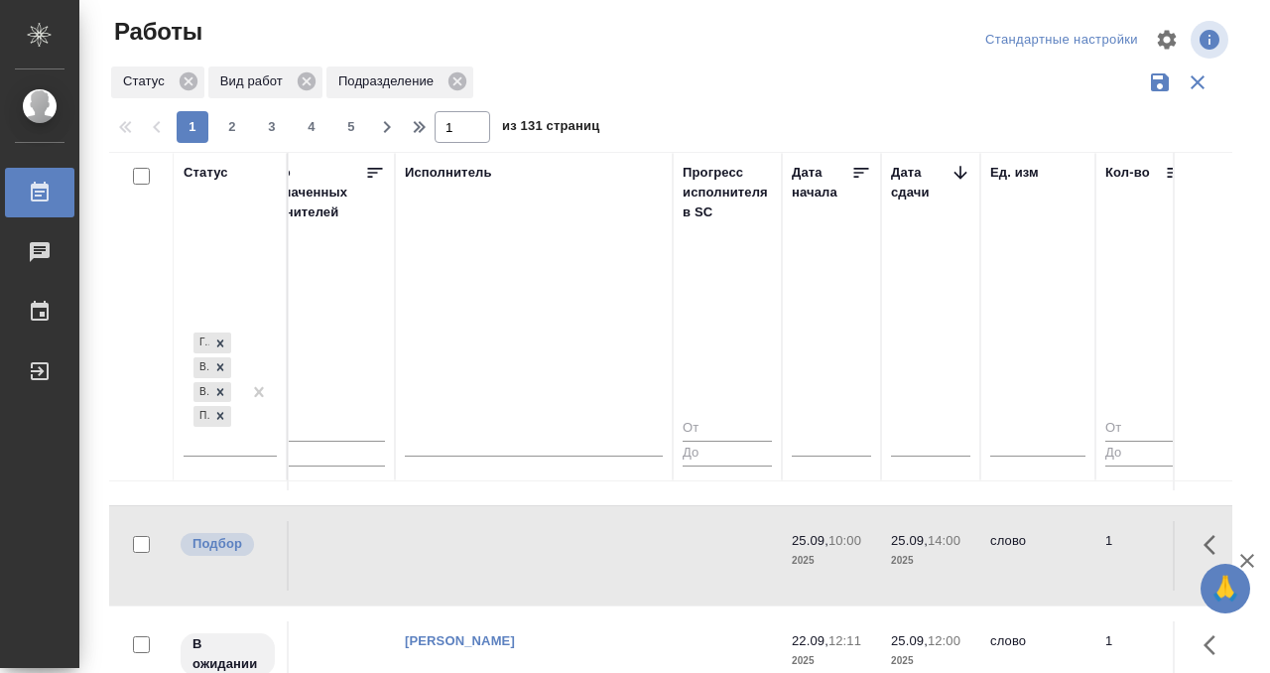
click at [492, 569] on td at bounding box center [534, 555] width 278 height 69
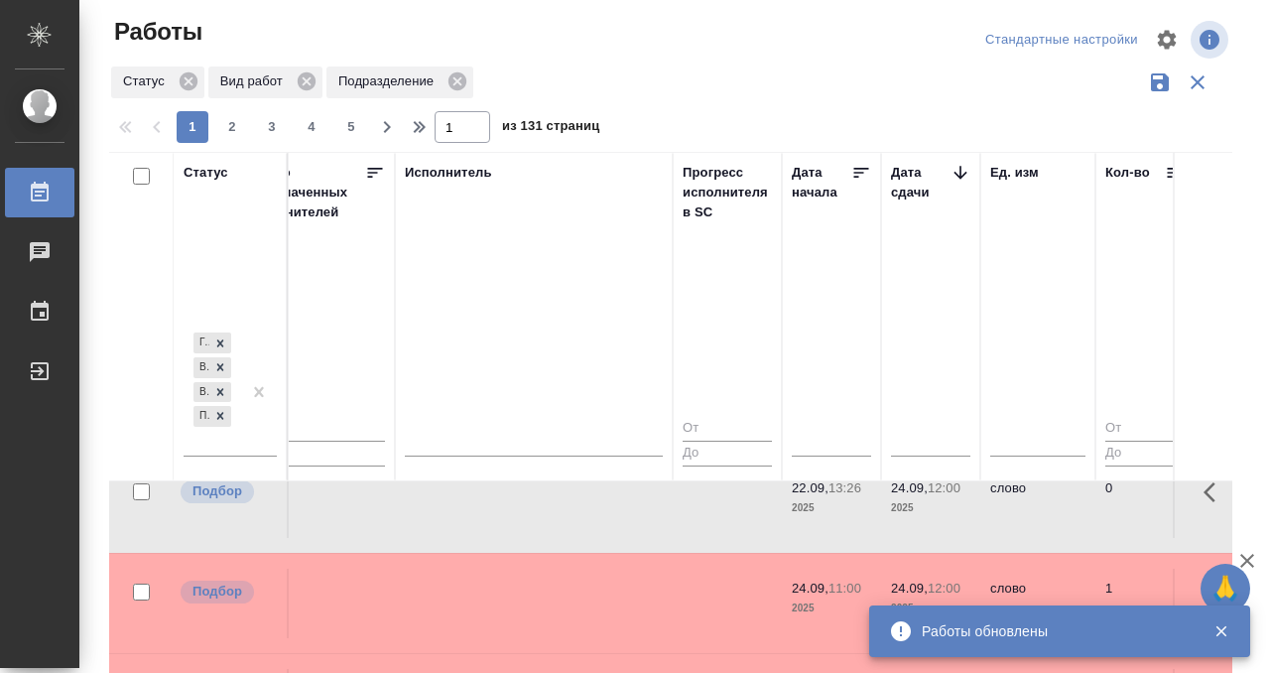
click at [514, 516] on td at bounding box center [534, 502] width 278 height 69
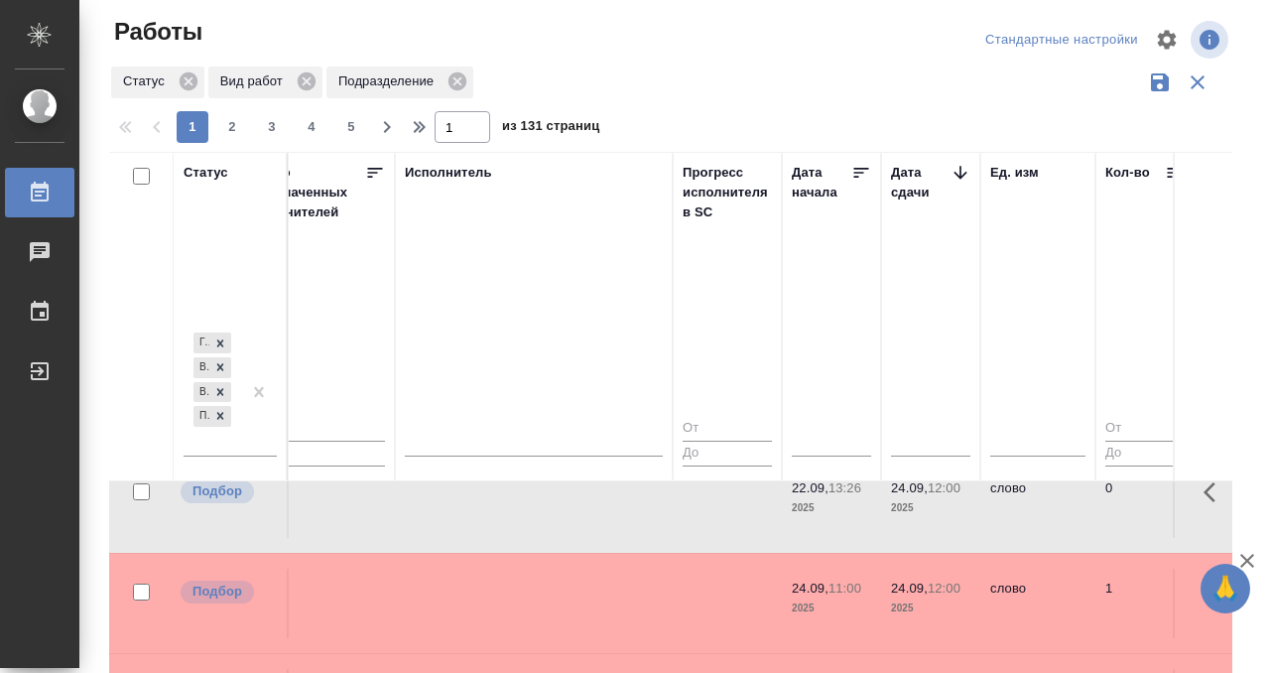
click at [552, 568] on td at bounding box center [534, 602] width 278 height 69
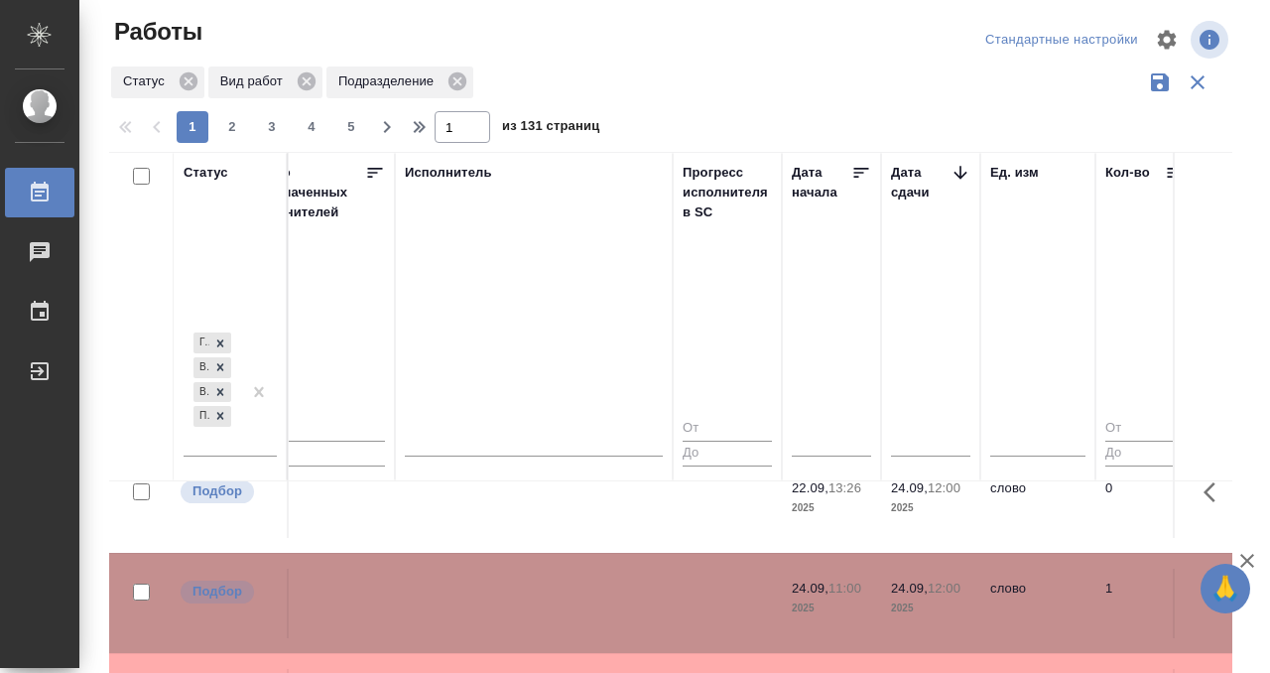
click at [550, 568] on td at bounding box center [534, 602] width 278 height 69
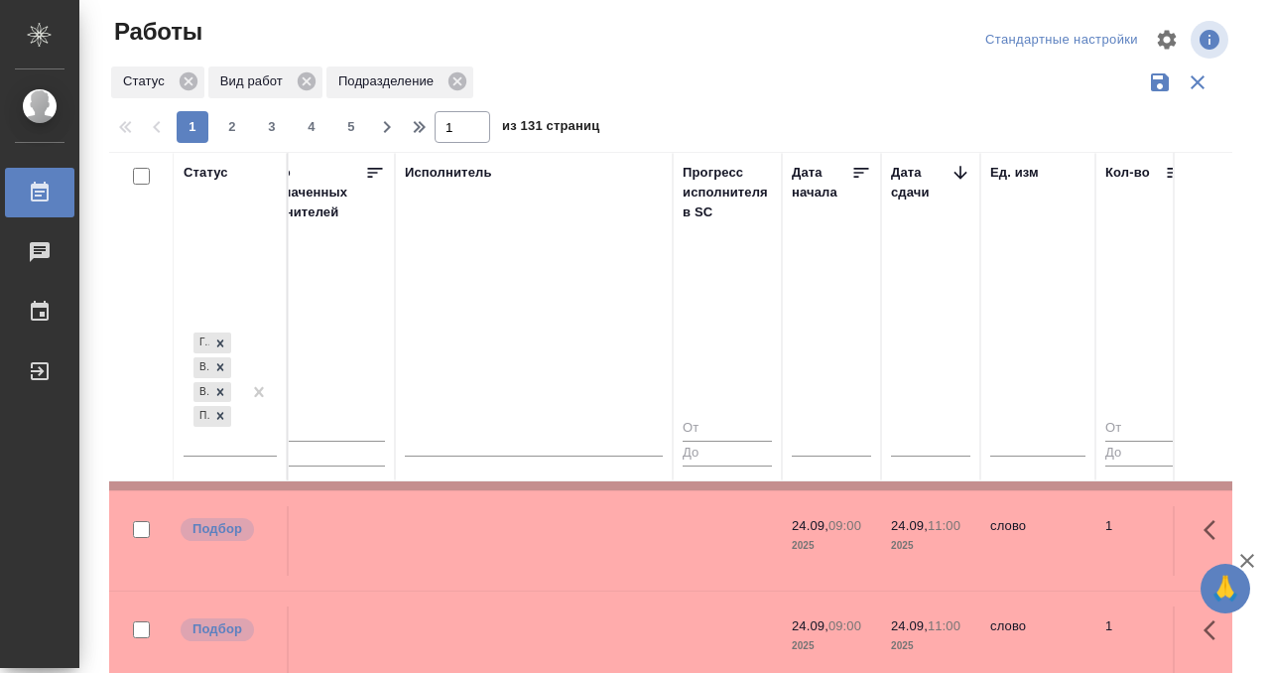
click at [569, 513] on td at bounding box center [534, 540] width 278 height 69
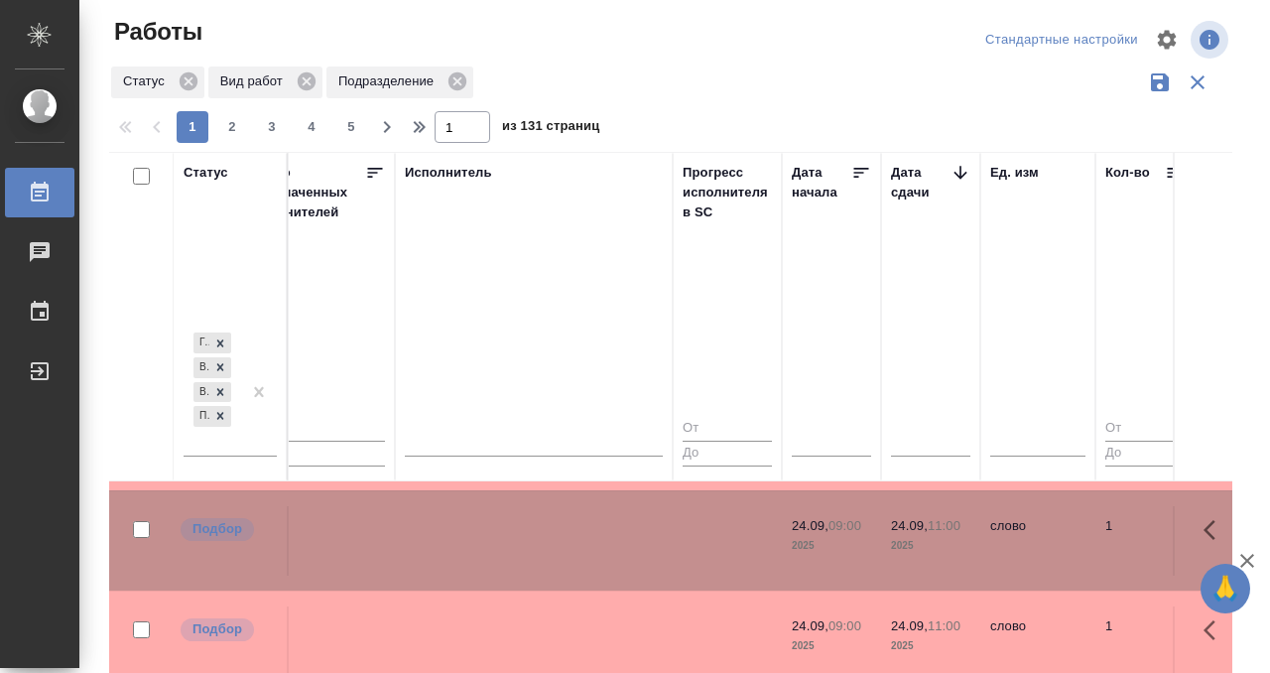
click at [569, 513] on td at bounding box center [534, 540] width 278 height 69
click at [485, 535] on td at bounding box center [534, 540] width 278 height 69
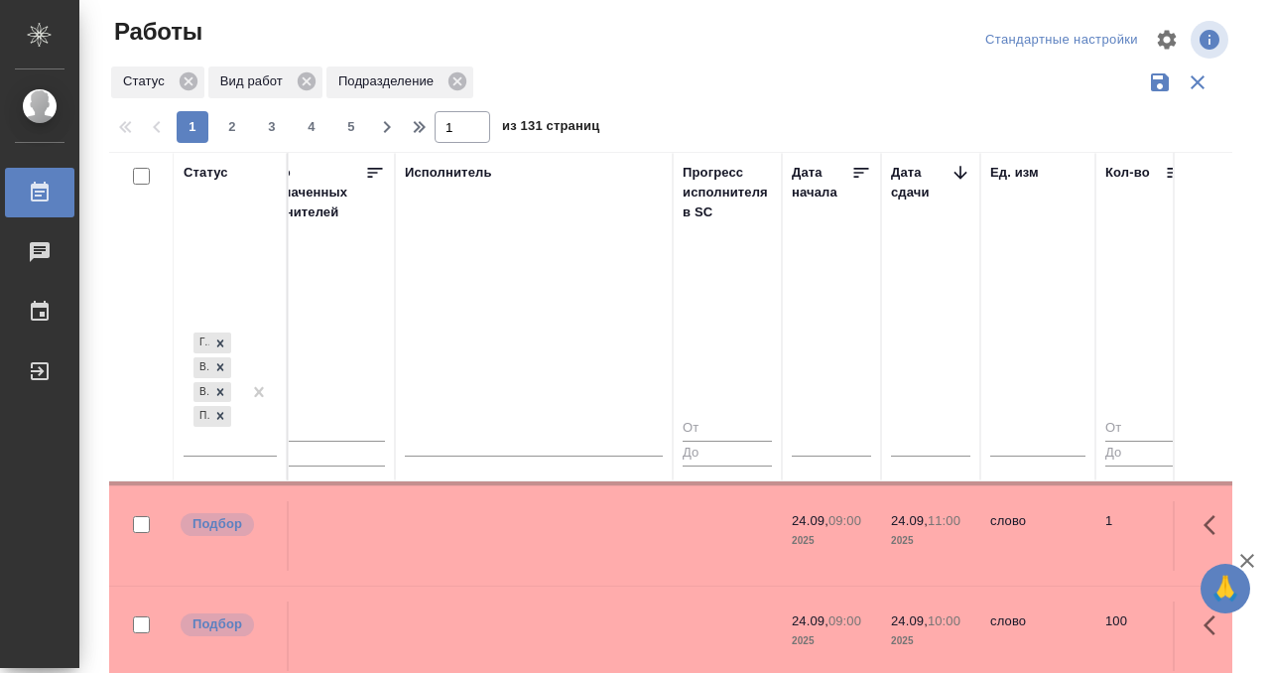
click at [487, 536] on td at bounding box center [534, 535] width 278 height 69
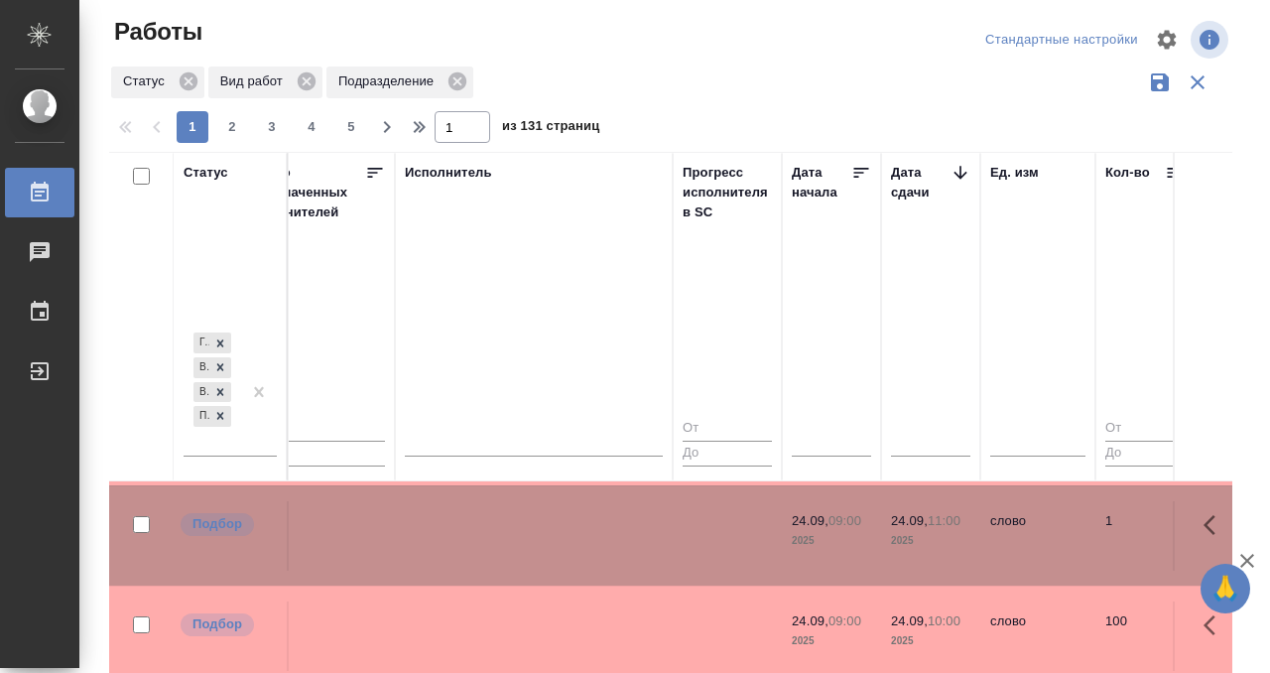
click at [487, 537] on td at bounding box center [534, 535] width 278 height 69
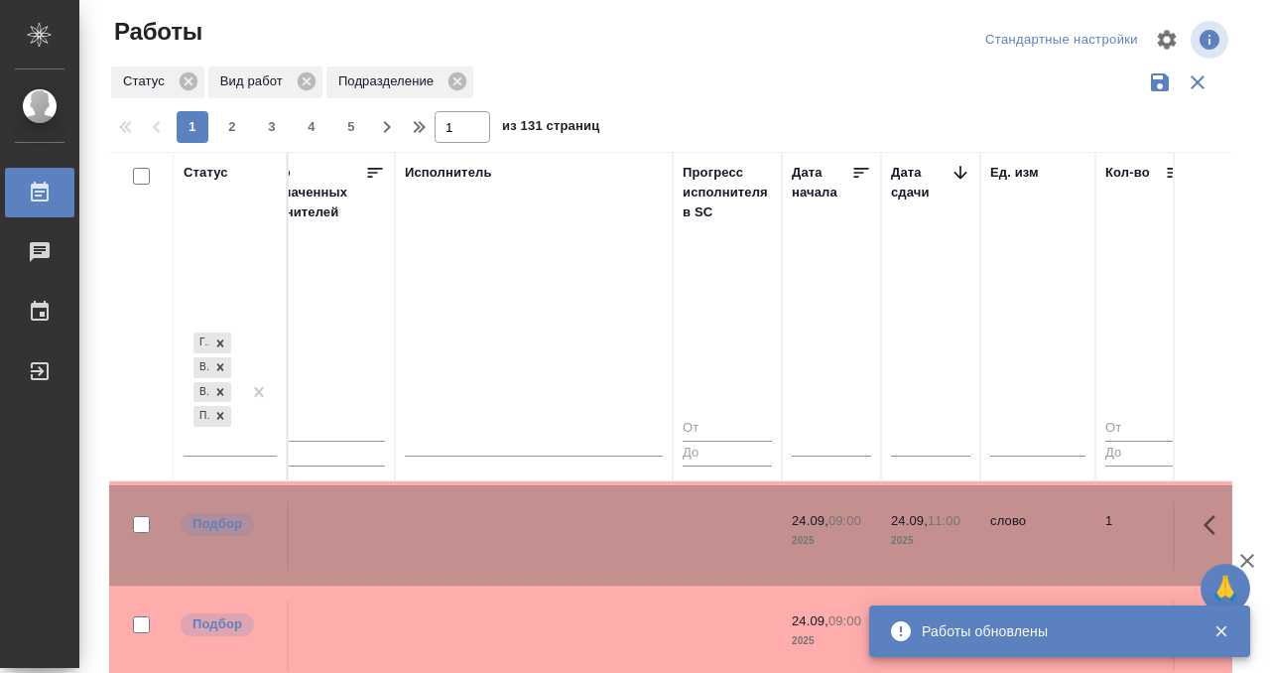
scroll to position [905, 1212]
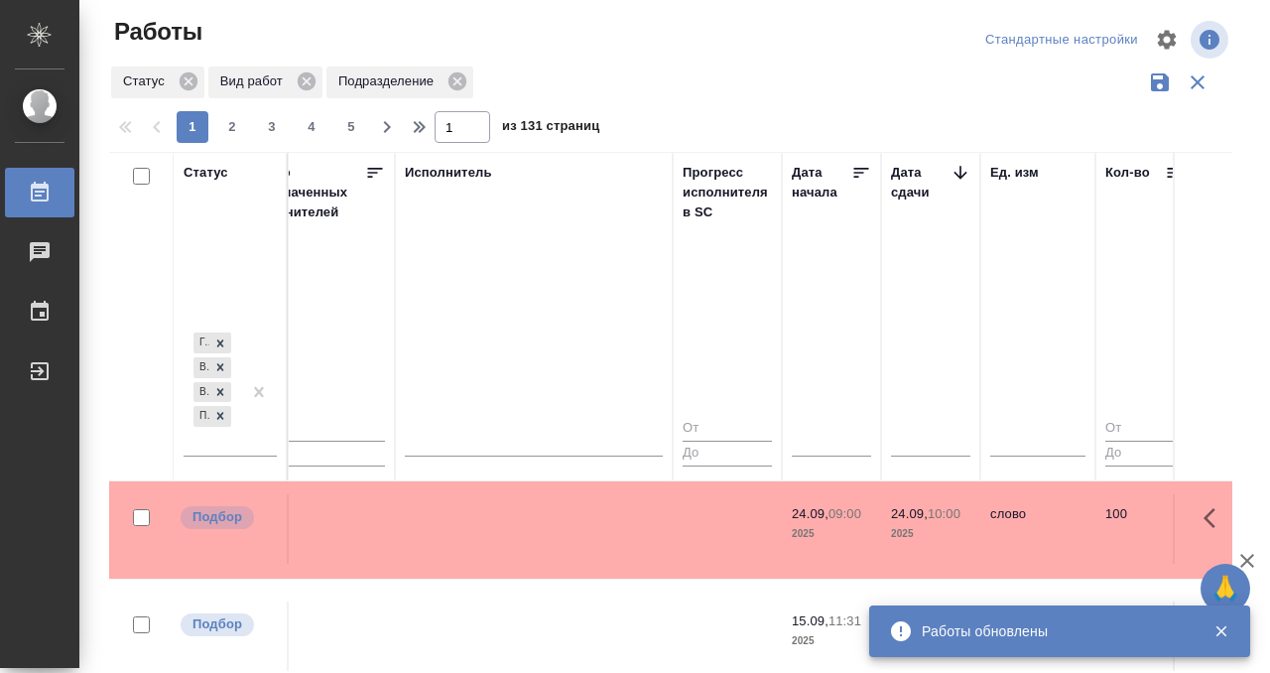
click at [560, 547] on td at bounding box center [534, 528] width 278 height 69
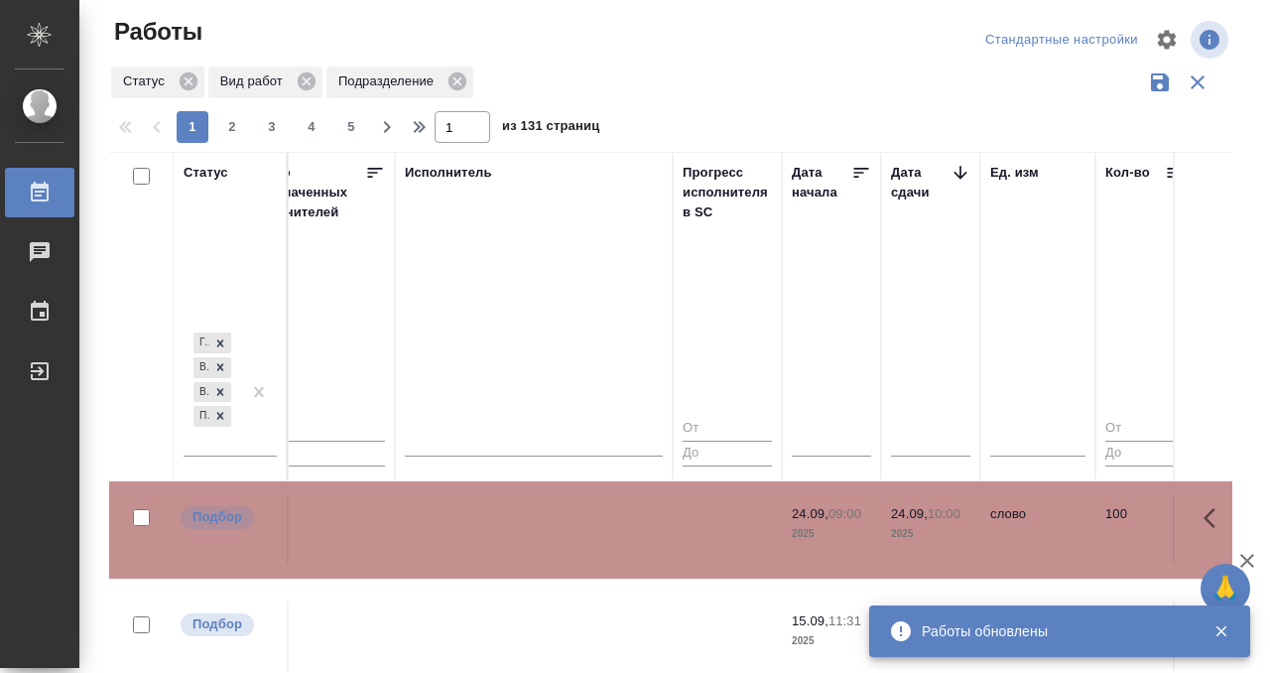
click at [560, 547] on td at bounding box center [534, 528] width 278 height 69
click at [525, 601] on td at bounding box center [534, 635] width 278 height 69
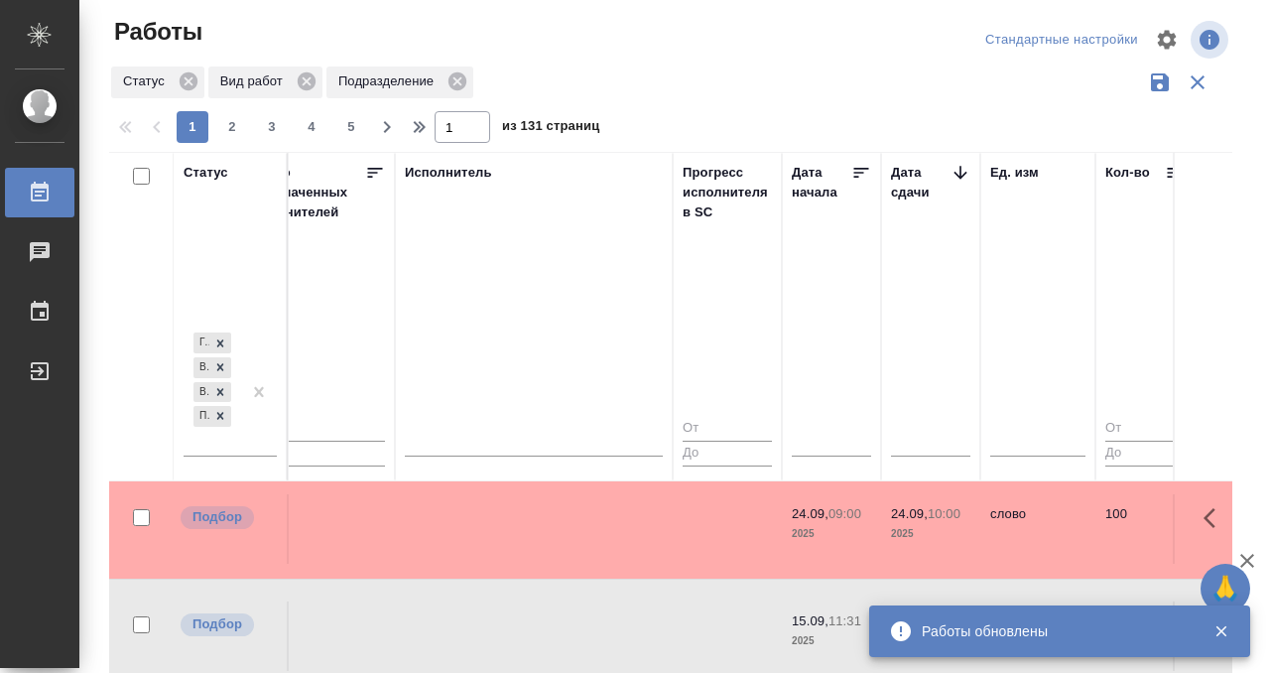
click at [525, 601] on td at bounding box center [534, 635] width 278 height 69
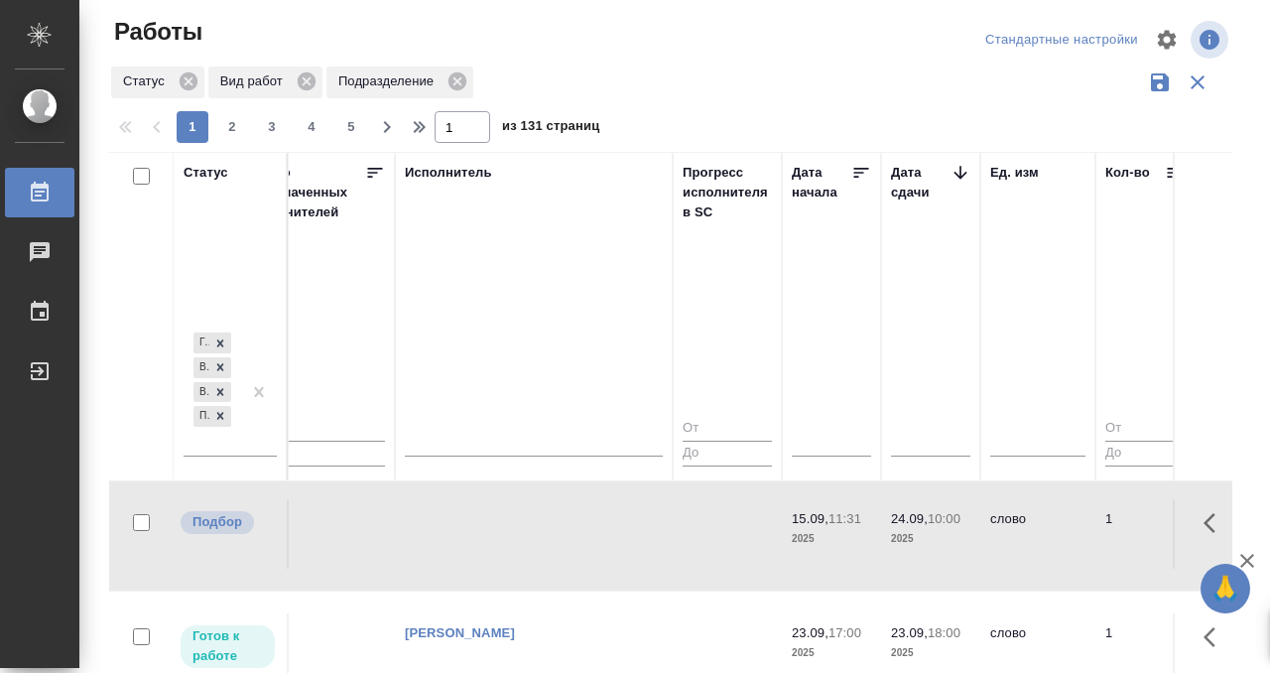
click at [47, 183] on icon at bounding box center [40, 193] width 24 height 24
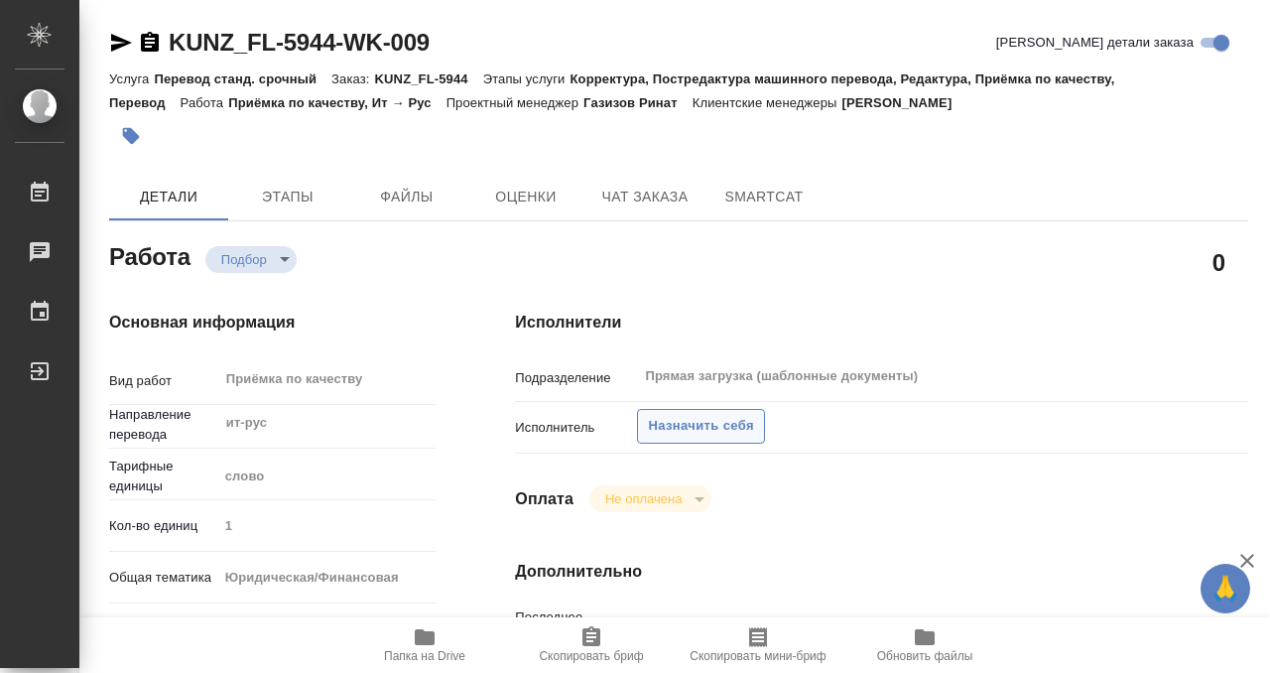
click at [704, 434] on span "Назначить себя" at bounding box center [700, 426] width 105 height 23
click at [707, 428] on span "Назначить себя" at bounding box center [700, 426] width 105 height 23
click at [674, 425] on span "Назначить себя" at bounding box center [700, 426] width 105 height 23
click at [683, 424] on span "Назначить себя" at bounding box center [700, 426] width 105 height 23
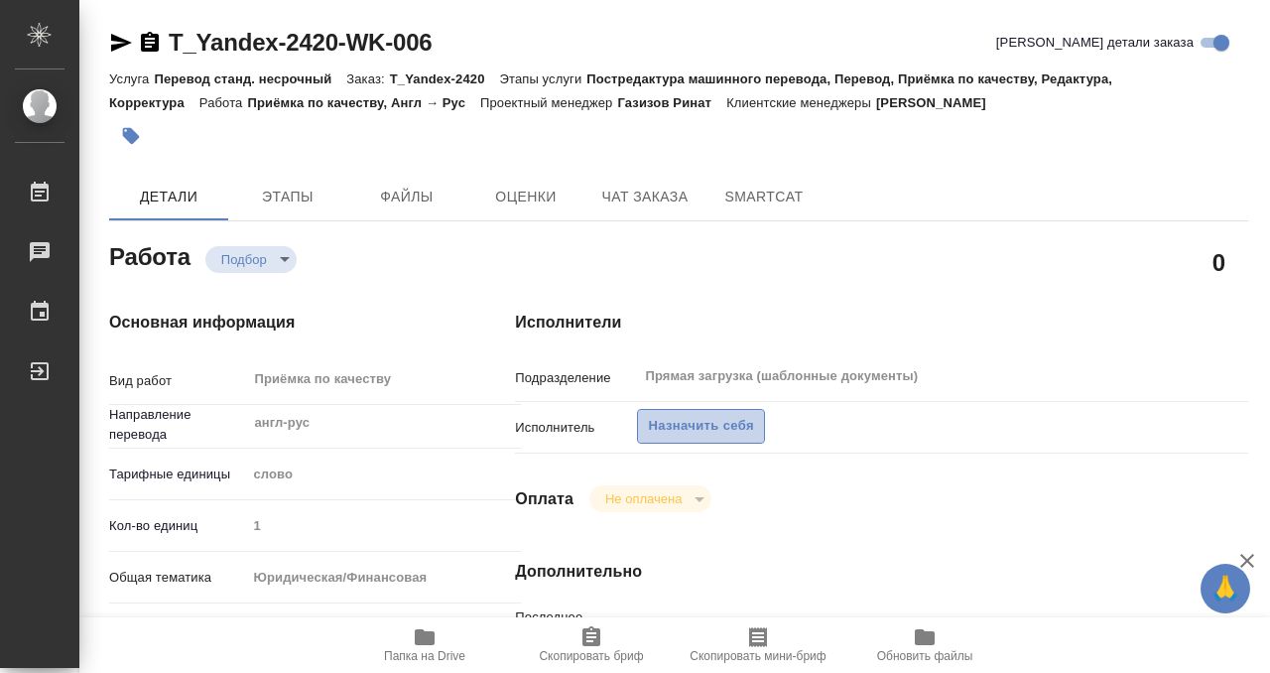
click at [718, 422] on span "Назначить себя" at bounding box center [700, 426] width 105 height 23
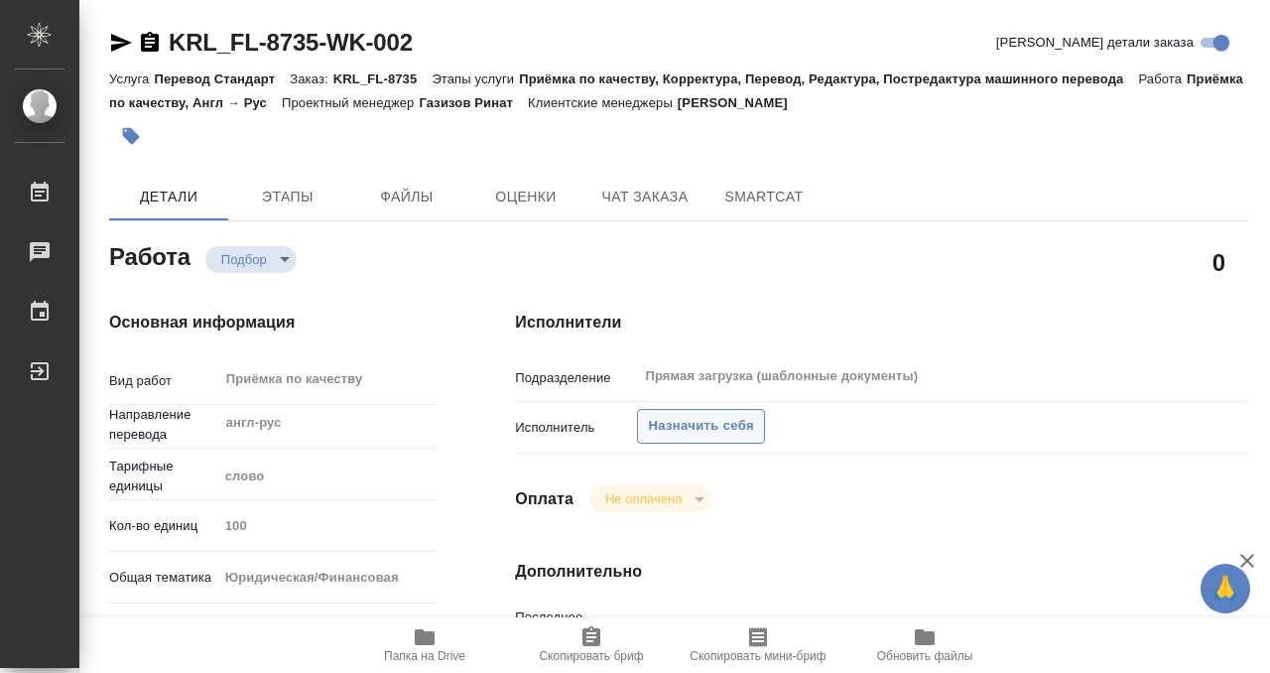
click at [688, 434] on span "Назначить себя" at bounding box center [700, 426] width 105 height 23
click at [695, 419] on span "Назначить себя" at bounding box center [700, 426] width 105 height 23
